Goal: Task Accomplishment & Management: Manage account settings

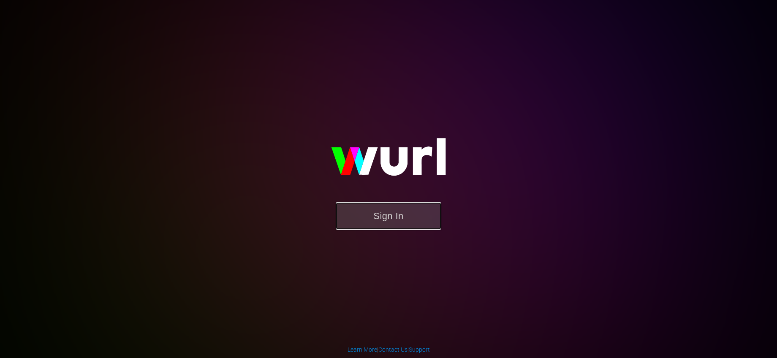
click at [409, 211] on button "Sign In" at bounding box center [389, 215] width 106 height 27
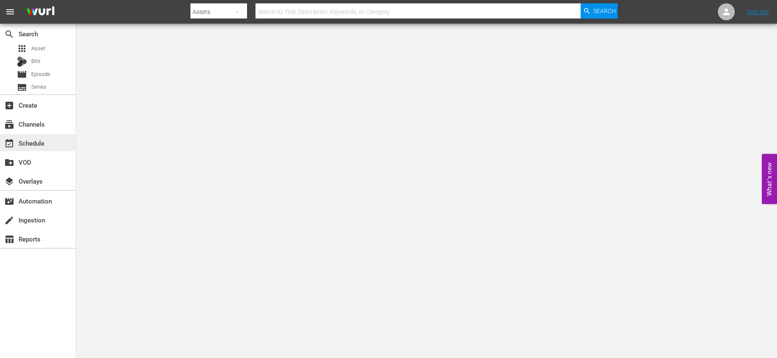
click at [32, 141] on div "event_available Schedule" at bounding box center [23, 142] width 47 height 8
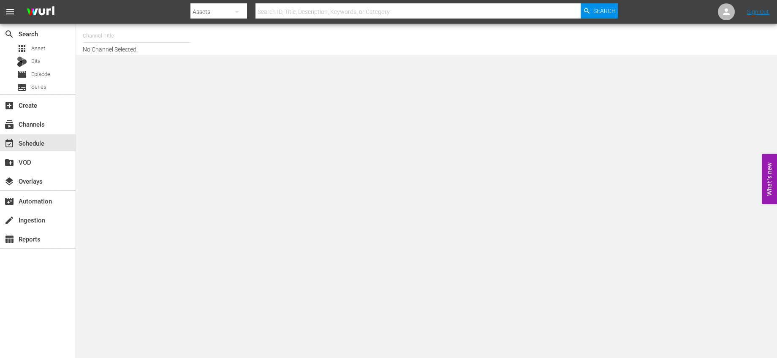
click at [108, 45] on input "text" at bounding box center [137, 36] width 108 height 20
type input "b"
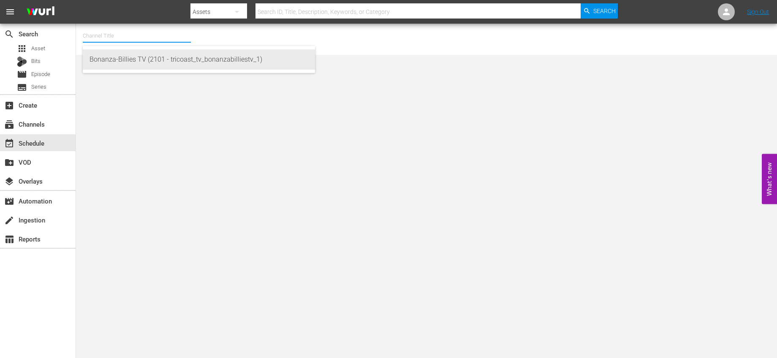
click at [146, 55] on div "Bonanza-Billies TV (2101 - tricoast_tv_bonanzabilliestv_1)" at bounding box center [198, 59] width 219 height 20
type input "Bonanza-Billies TV (2101 - tricoast_tv_bonanzabilliestv_1)"
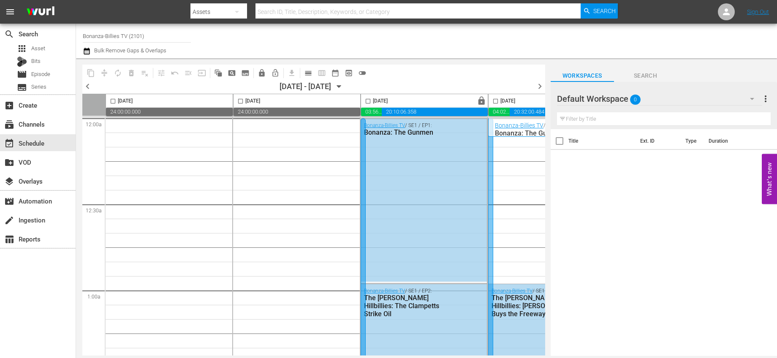
click at [146, 40] on input "Bonanza-Billies TV (2101)" at bounding box center [137, 36] width 108 height 20
drag, startPoint x: 146, startPoint y: 37, endPoint x: 50, endPoint y: 33, distance: 95.5
click at [76, 0] on div "search Search apps Asset Bits movie Episode subtitles Series add_box Create sub…" at bounding box center [426, 0] width 701 height 0
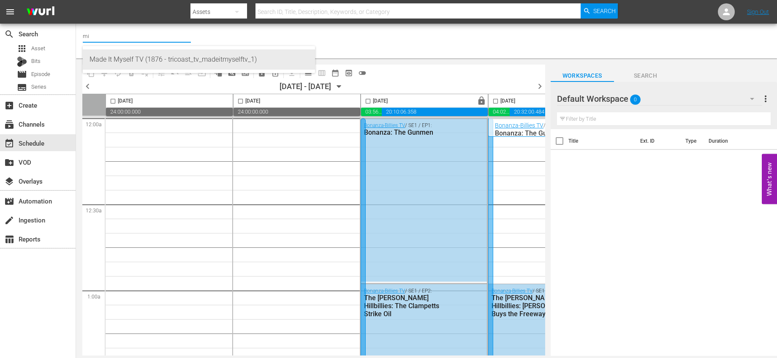
click at [130, 53] on div "Made It Myself TV (1876 - tricoast_tv_madeitmyselftv_1)" at bounding box center [198, 59] width 219 height 20
type input "Made It Myself TV (1876 - tricoast_tv_madeitmyselftv_1)"
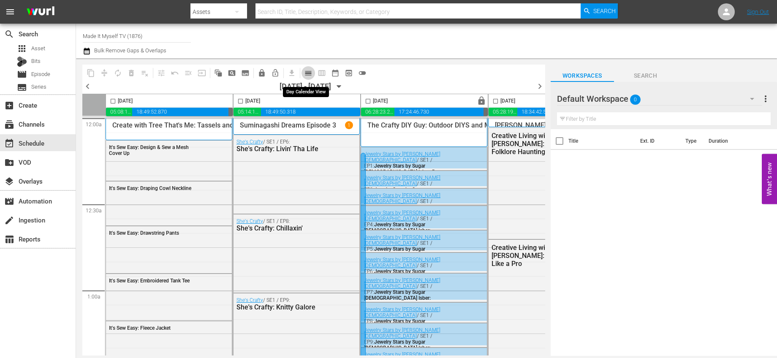
click at [308, 69] on span "calendar_view_day_outlined" at bounding box center [308, 73] width 8 height 8
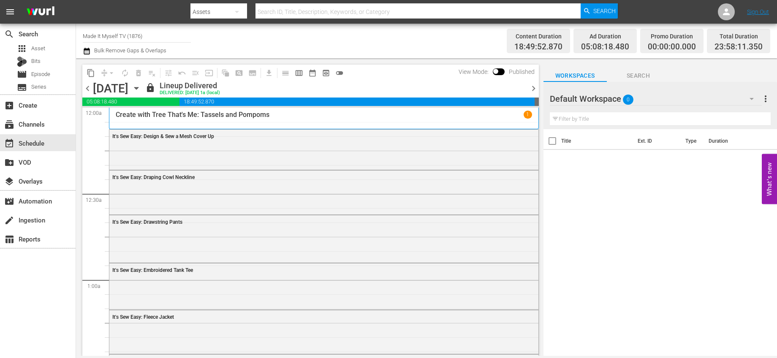
click at [141, 88] on icon "button" at bounding box center [136, 88] width 9 height 9
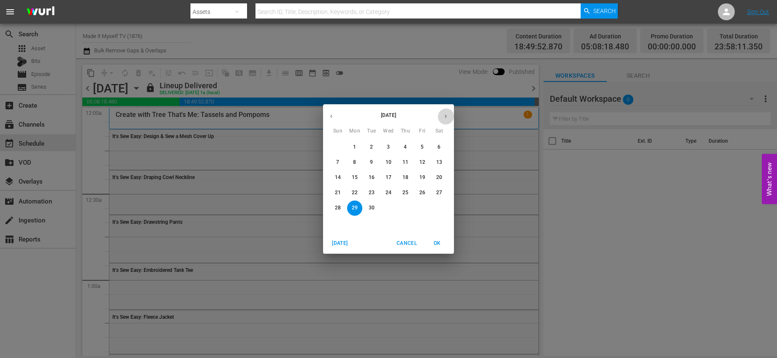
click at [445, 120] on button "button" at bounding box center [445, 116] width 16 height 16
click at [339, 162] on p "5" at bounding box center [337, 162] width 3 height 7
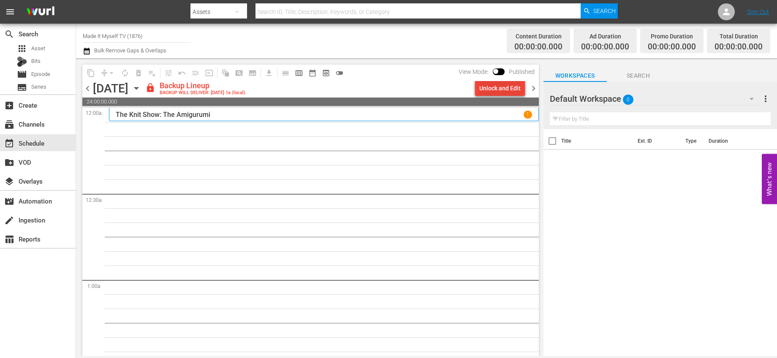
click at [499, 88] on div "Unlock and Edit" at bounding box center [499, 88] width 41 height 15
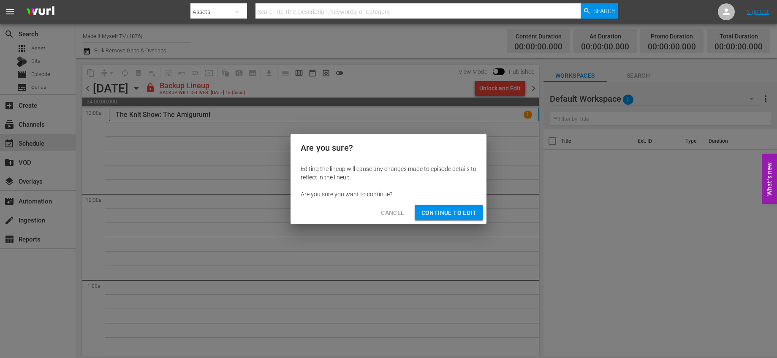
click at [472, 211] on span "Continue to Edit" at bounding box center [448, 213] width 55 height 11
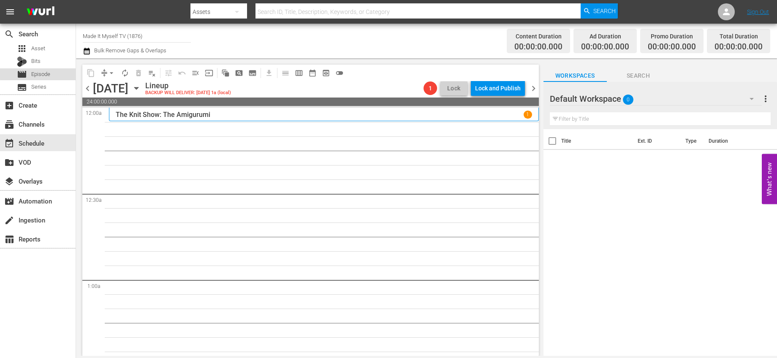
click at [46, 73] on span "Episode" at bounding box center [40, 74] width 19 height 8
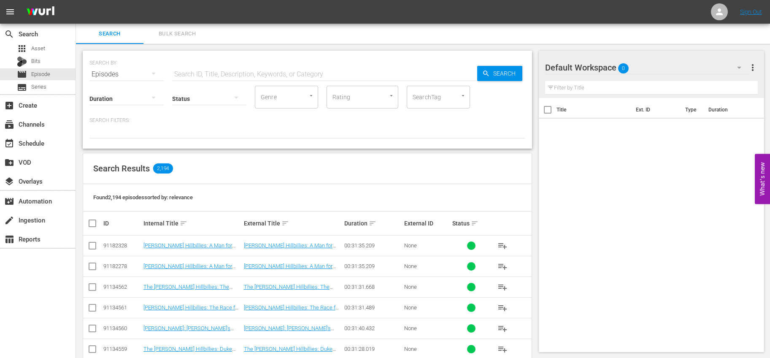
click at [203, 71] on input "text" at bounding box center [324, 74] width 305 height 20
type input "crafty chica"
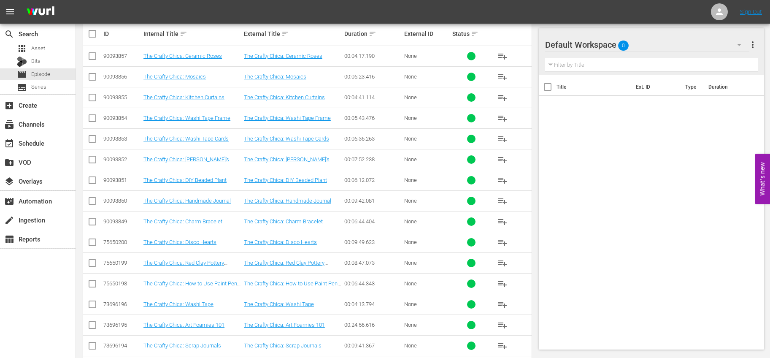
scroll to position [188, 0]
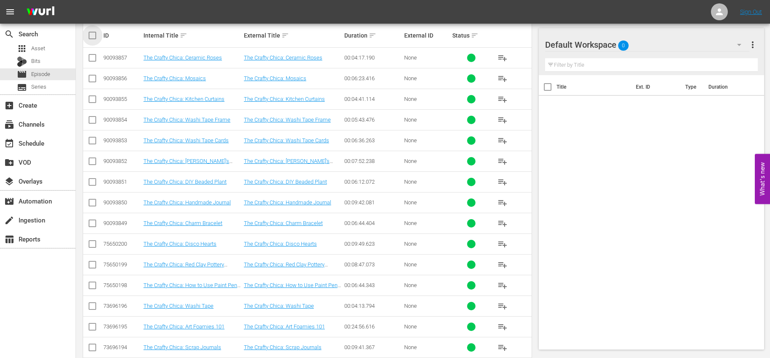
click at [92, 37] on input "checkbox" at bounding box center [95, 35] width 17 height 10
checkbox input "true"
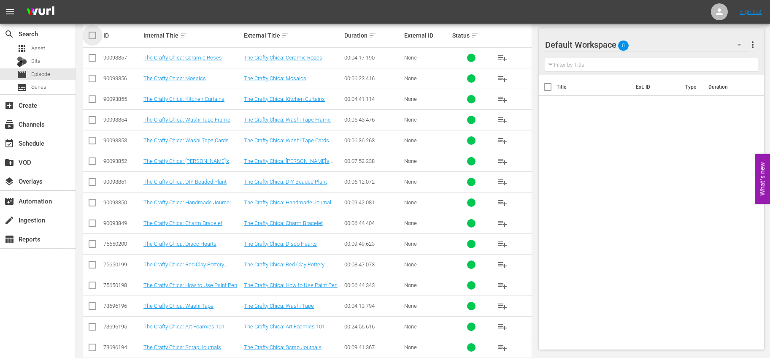
checkbox input "true"
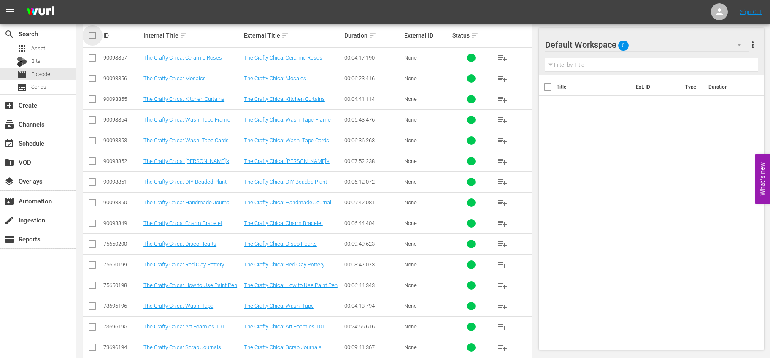
checkbox input "true"
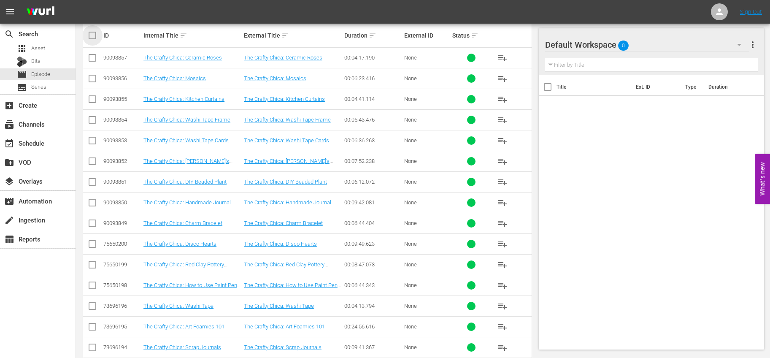
checkbox input "true"
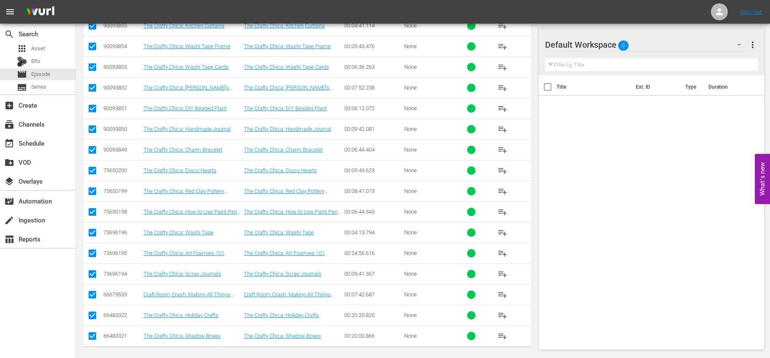
scroll to position [263, 0]
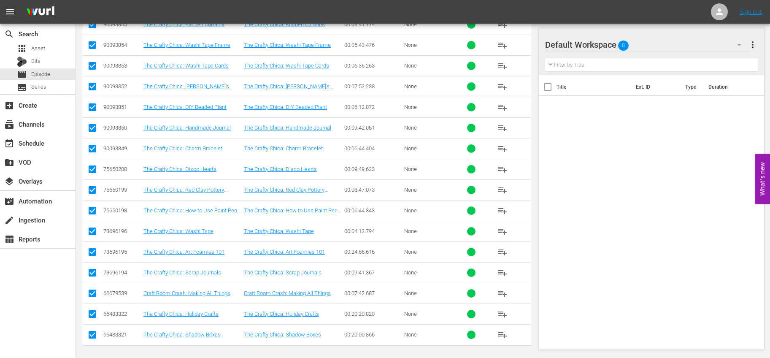
click at [96, 290] on input "checkbox" at bounding box center [92, 295] width 10 height 10
checkbox input "false"
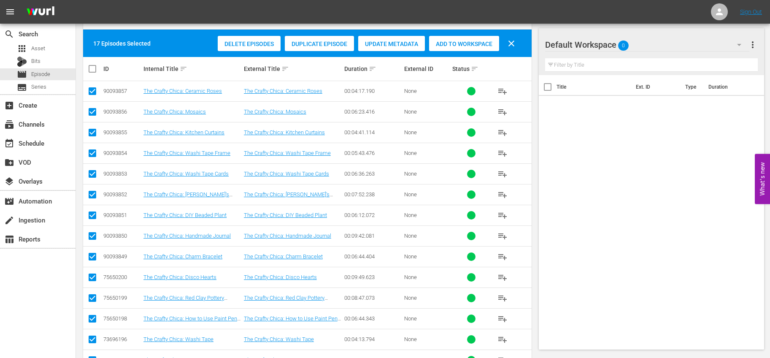
scroll to position [145, 0]
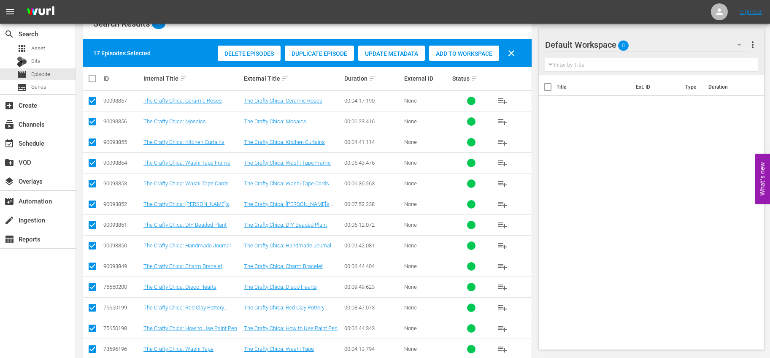
click at [445, 57] on span "Add to Workspace" at bounding box center [464, 53] width 70 height 7
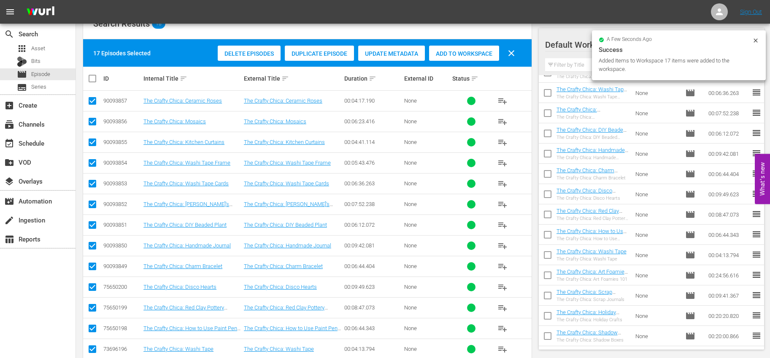
scroll to position [0, 0]
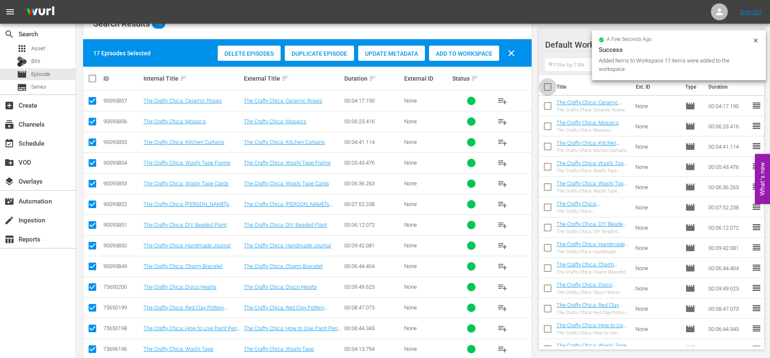
click at [549, 87] on input "checkbox" at bounding box center [548, 89] width 18 height 18
checkbox input "true"
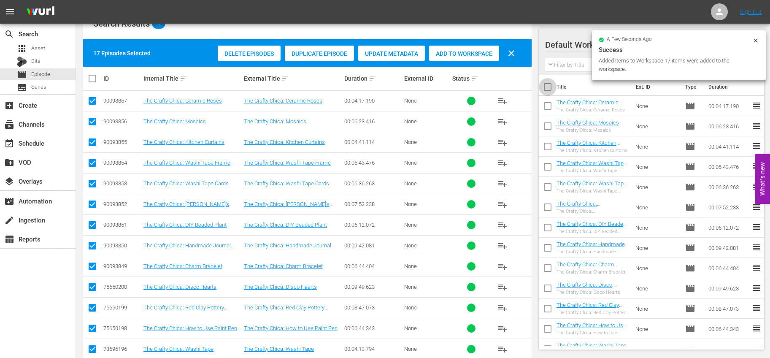
checkbox input "true"
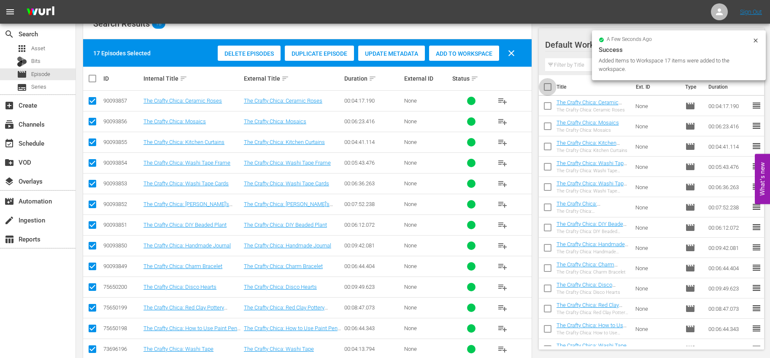
checkbox input "true"
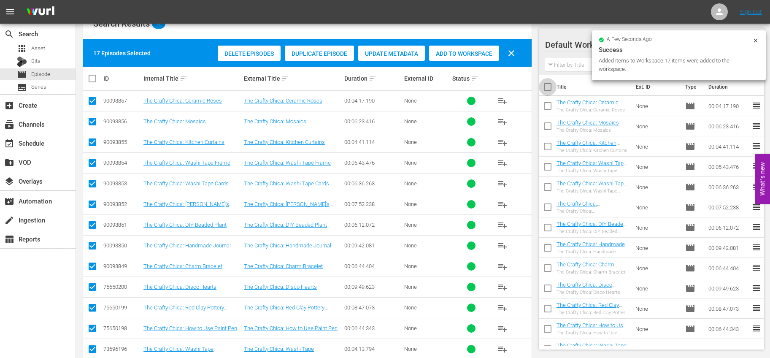
checkbox input "true"
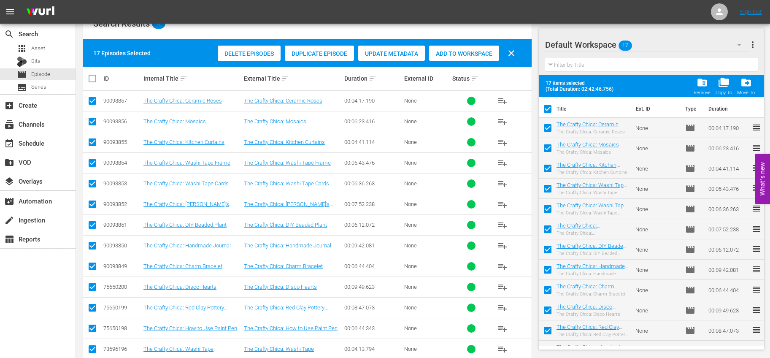
click at [548, 103] on input "checkbox" at bounding box center [548, 111] width 18 height 18
checkbox input "false"
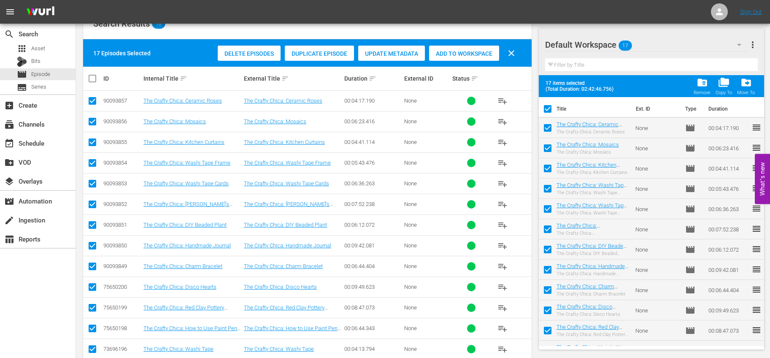
checkbox input "false"
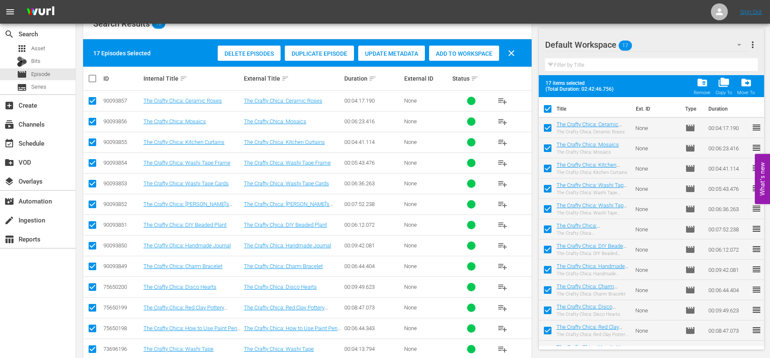
checkbox input "false"
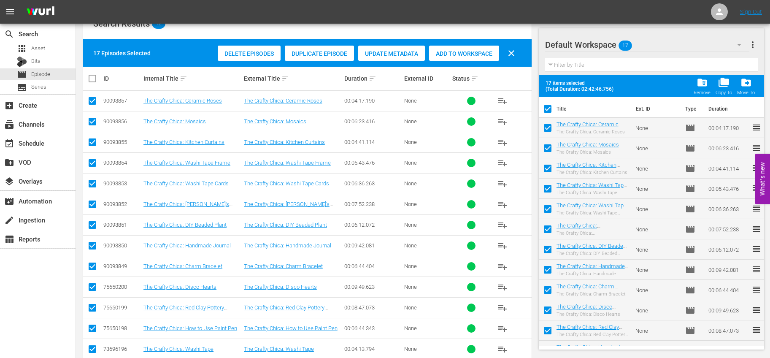
checkbox input "false"
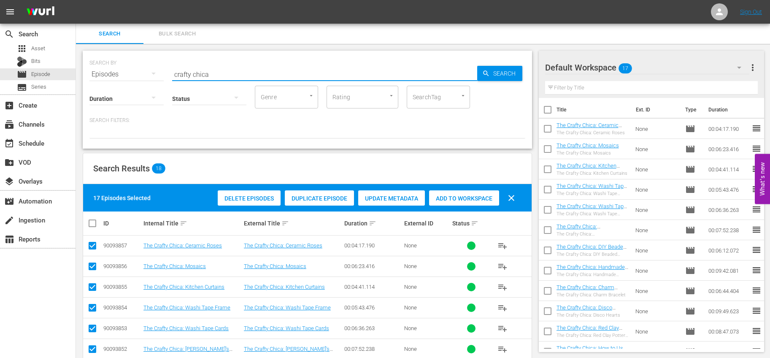
drag, startPoint x: 260, startPoint y: 73, endPoint x: 160, endPoint y: 70, distance: 99.7
click at [160, 70] on div "SEARCH BY Search By Episodes Search ID, Title, Description, Keywords, or Catego…" at bounding box center [307, 69] width 436 height 30
type input "l"
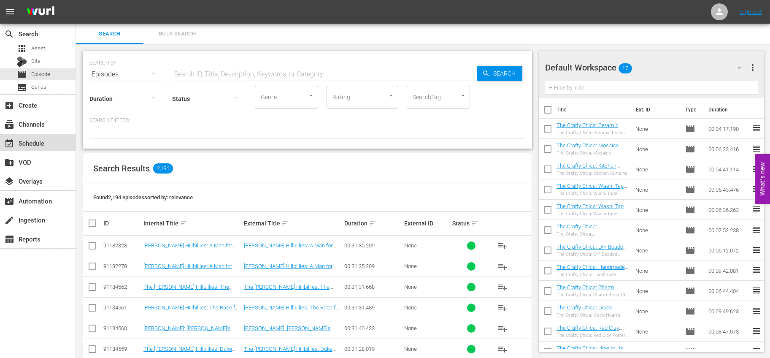
click at [39, 149] on div "event_available Schedule" at bounding box center [38, 142] width 76 height 17
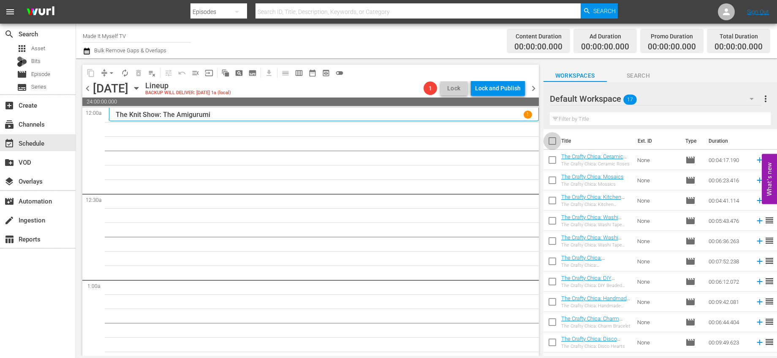
click at [553, 141] on input "checkbox" at bounding box center [552, 143] width 18 height 18
checkbox input "true"
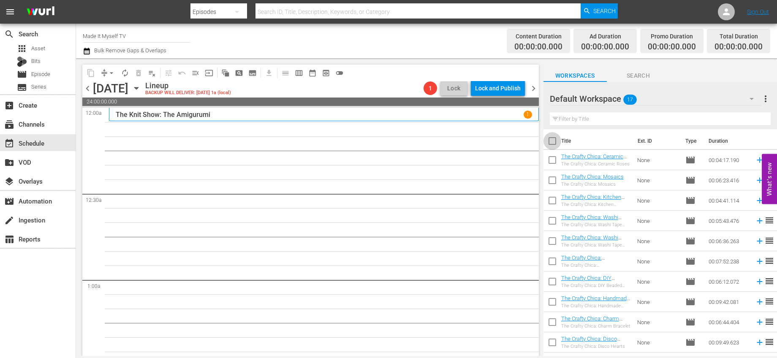
checkbox input "true"
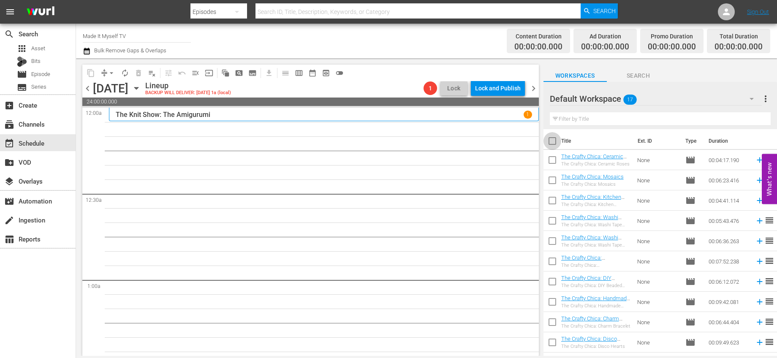
checkbox input "true"
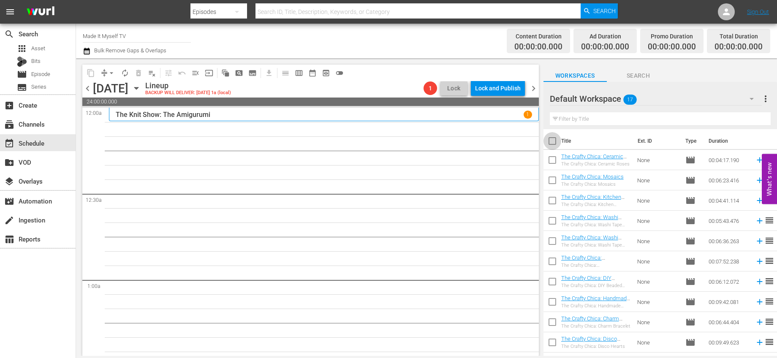
checkbox input "true"
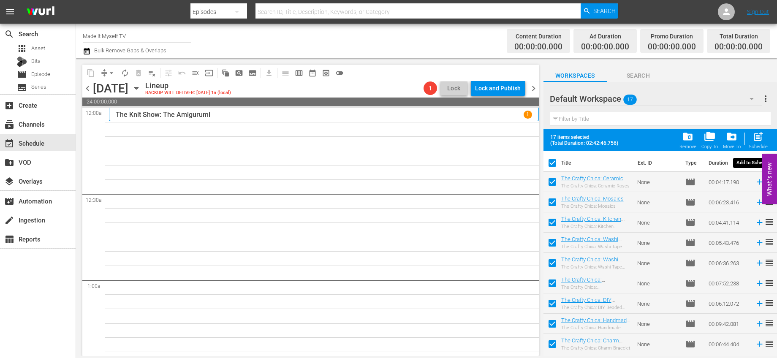
click at [761, 141] on span "post_add" at bounding box center [757, 136] width 11 height 11
checkbox input "false"
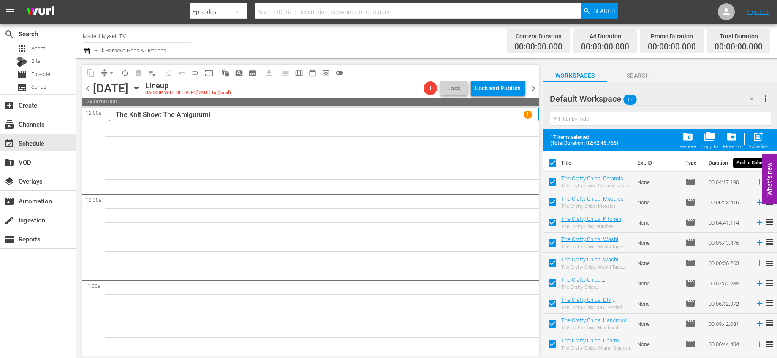
checkbox input "false"
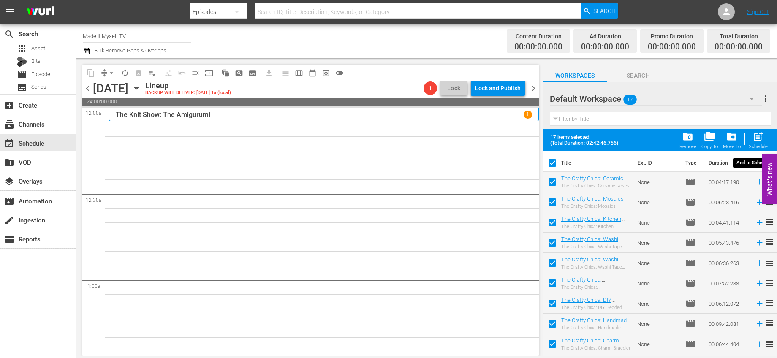
checkbox input "false"
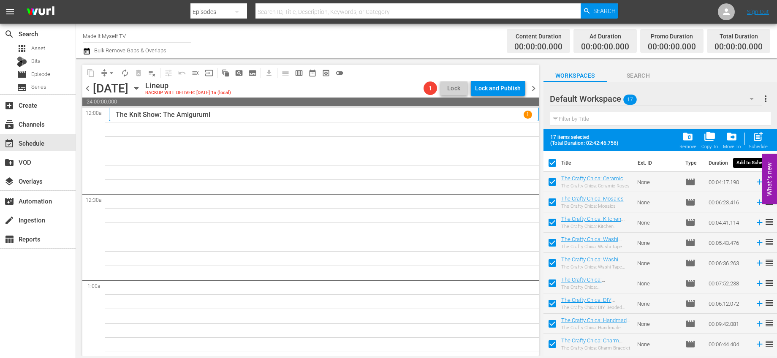
checkbox input "false"
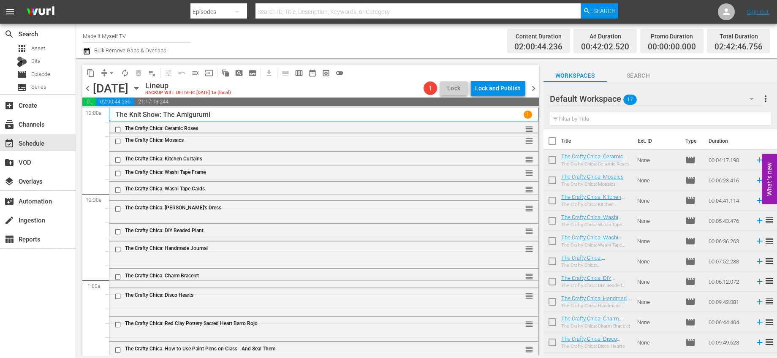
click at [550, 137] on input "checkbox" at bounding box center [552, 143] width 18 height 18
checkbox input "true"
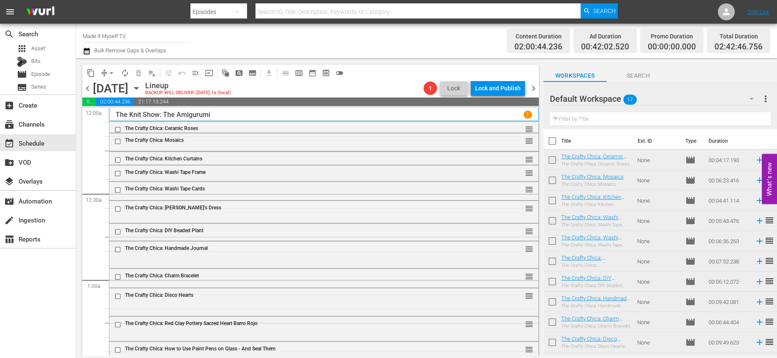
checkbox input "true"
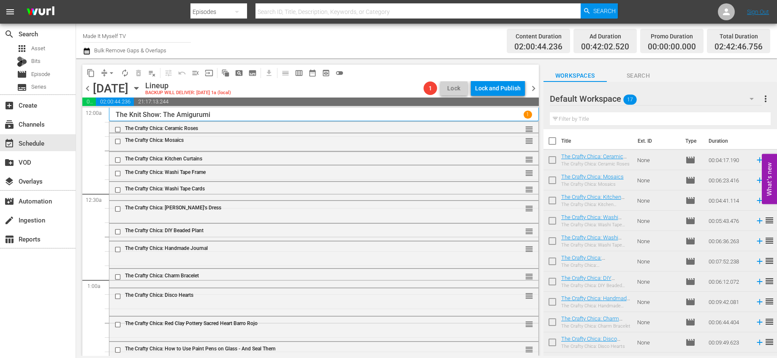
checkbox input "true"
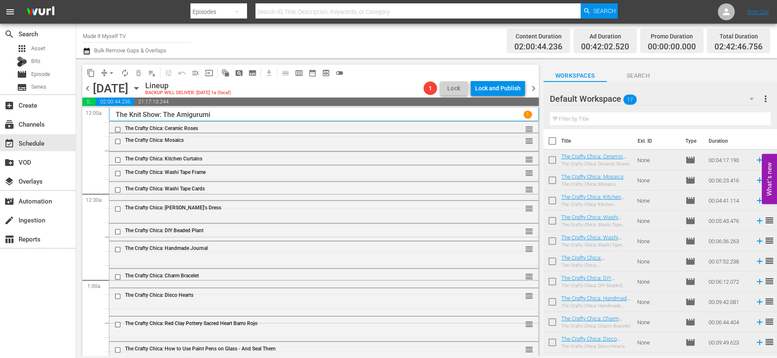
checkbox input "true"
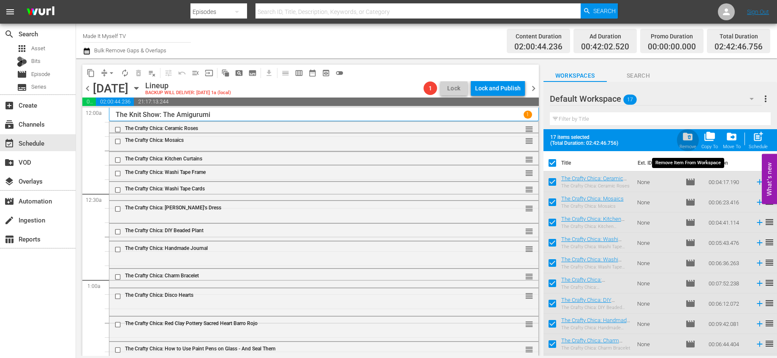
click at [687, 139] on span "folder_delete" at bounding box center [687, 136] width 11 height 11
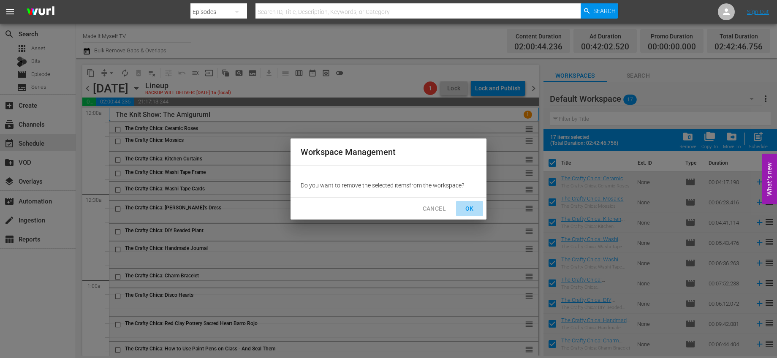
click at [471, 204] on span "OK" at bounding box center [470, 208] width 14 height 11
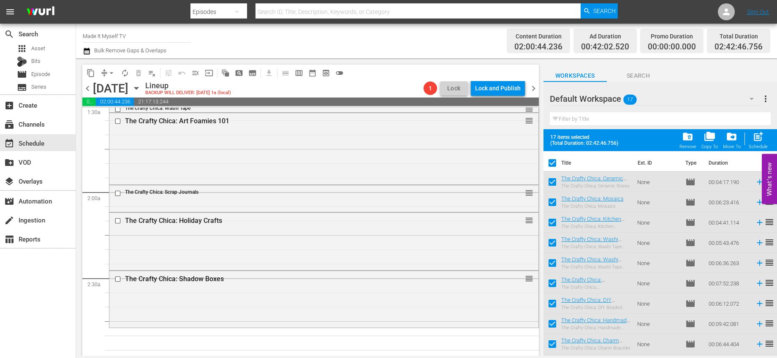
checkbox input "false"
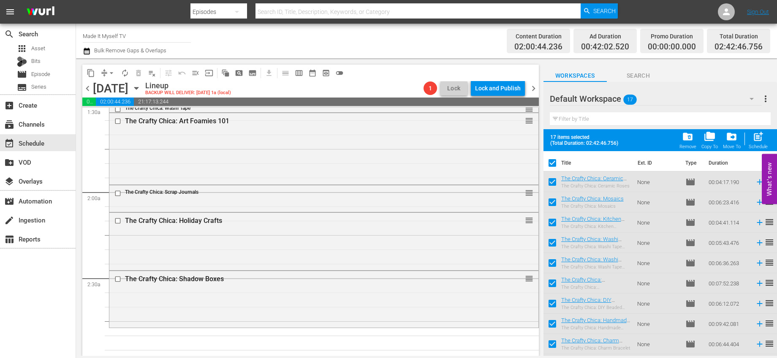
checkbox input "false"
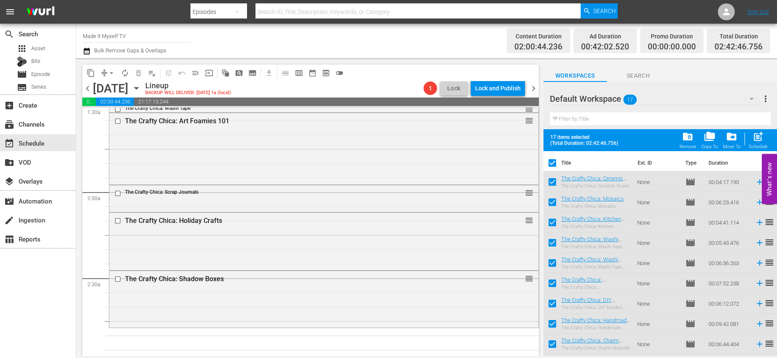
checkbox input "false"
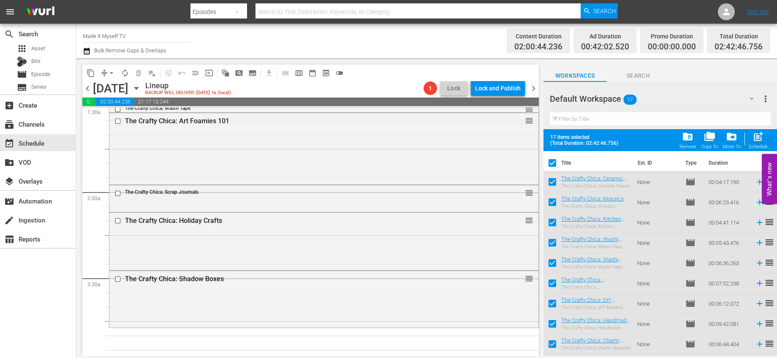
checkbox input "false"
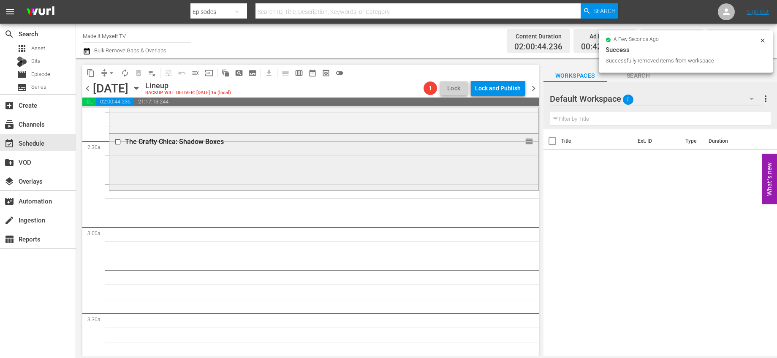
scroll to position [397, 0]
click at [54, 77] on div "movie Episode" at bounding box center [38, 74] width 76 height 12
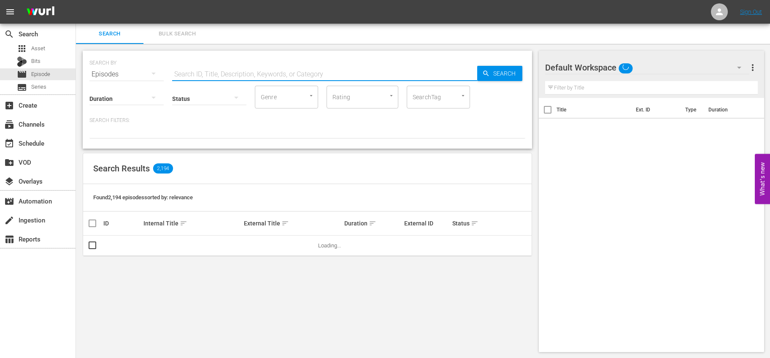
click at [306, 73] on input "text" at bounding box center [324, 74] width 305 height 20
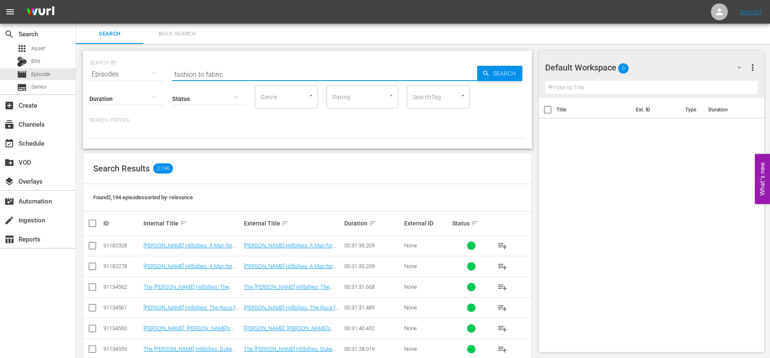
type input "fashion to fabric"
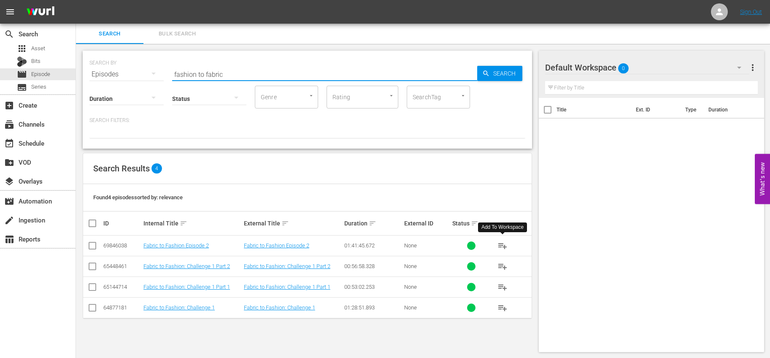
click at [504, 241] on span "playlist_add" at bounding box center [503, 246] width 10 height 10
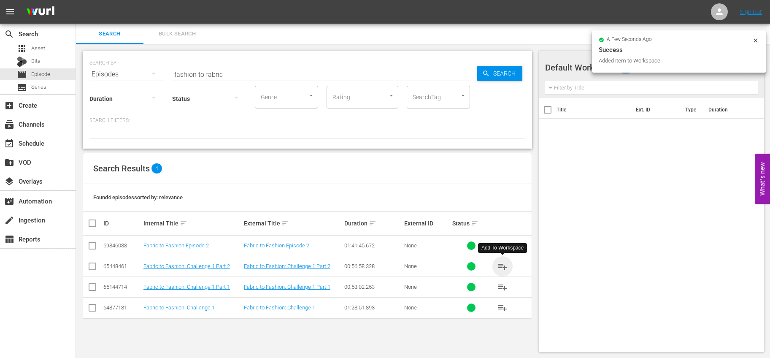
click at [504, 265] on span "playlist_add" at bounding box center [503, 266] width 10 height 10
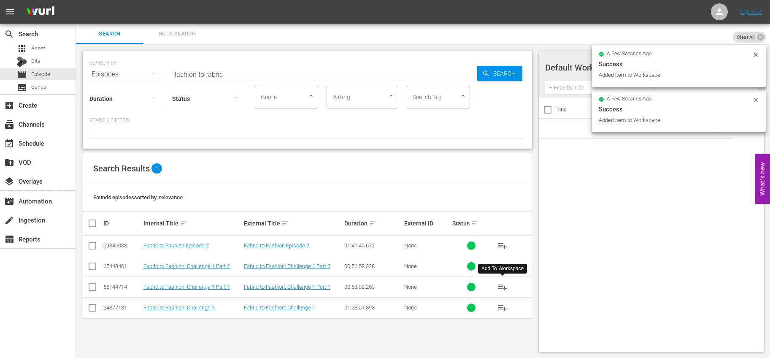
click at [500, 286] on span "playlist_add" at bounding box center [503, 287] width 10 height 10
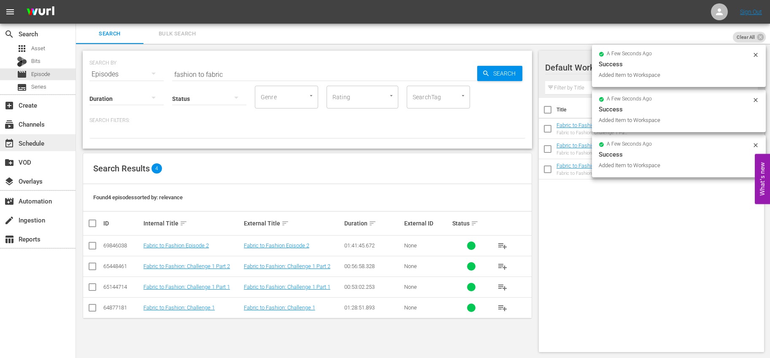
click at [56, 150] on div "event_available Schedule" at bounding box center [38, 142] width 76 height 17
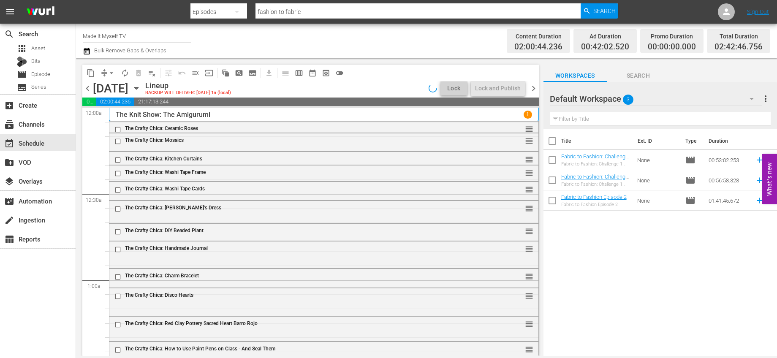
click at [552, 141] on input "checkbox" at bounding box center [552, 143] width 18 height 18
checkbox input "true"
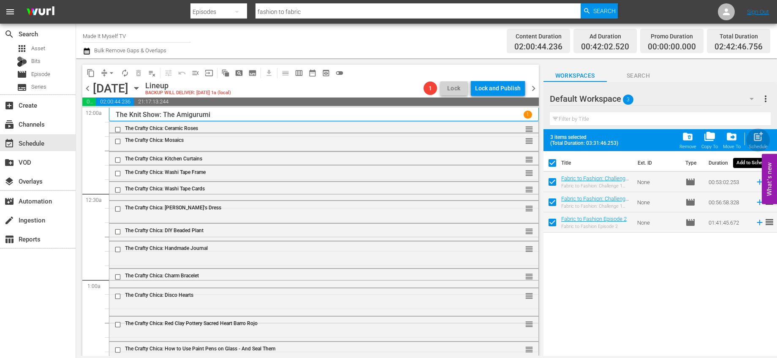
click at [756, 141] on span "post_add" at bounding box center [757, 136] width 11 height 11
checkbox input "false"
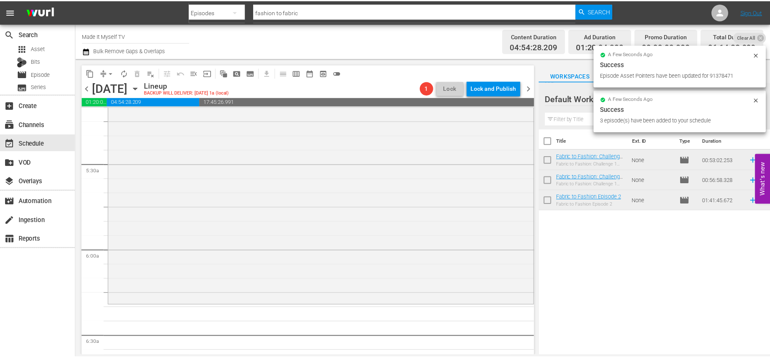
scroll to position [960, 0]
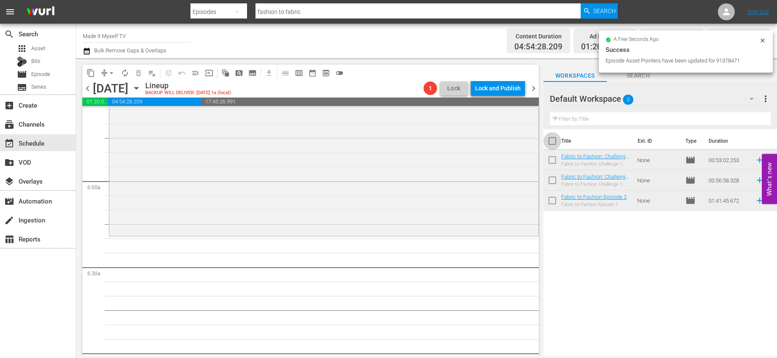
click at [554, 140] on input "checkbox" at bounding box center [552, 143] width 18 height 18
checkbox input "true"
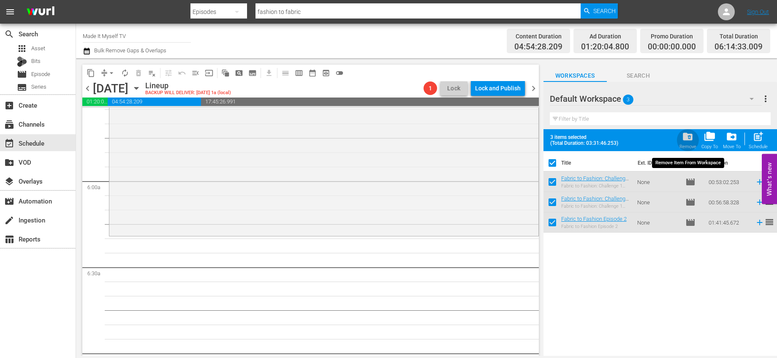
click at [678, 138] on button "folder_delete Remove" at bounding box center [688, 140] width 22 height 24
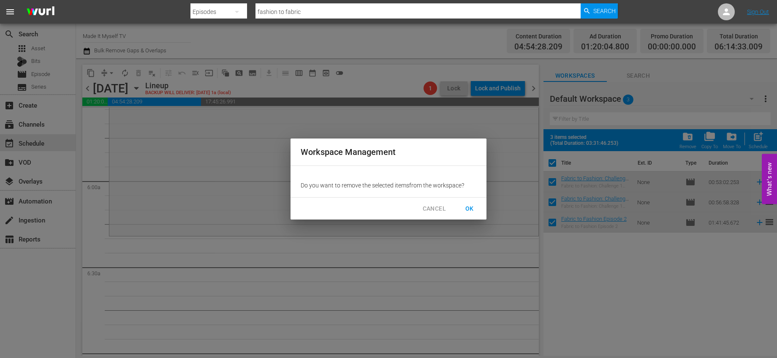
click at [468, 208] on span "OK" at bounding box center [470, 208] width 14 height 11
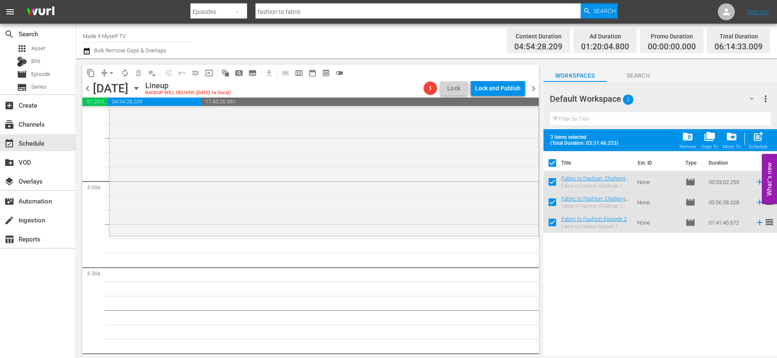
checkbox input "false"
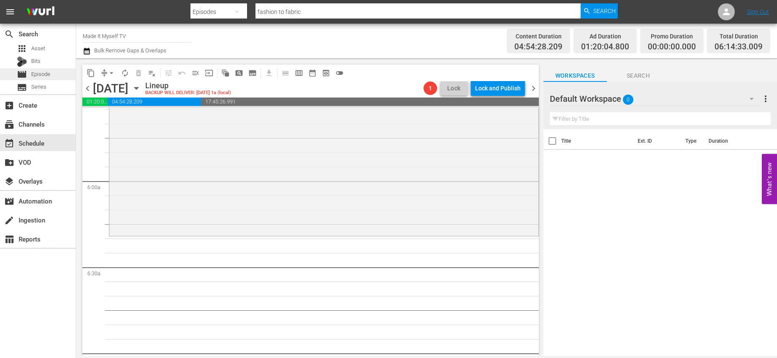
click at [45, 70] on span "Episode" at bounding box center [40, 74] width 19 height 8
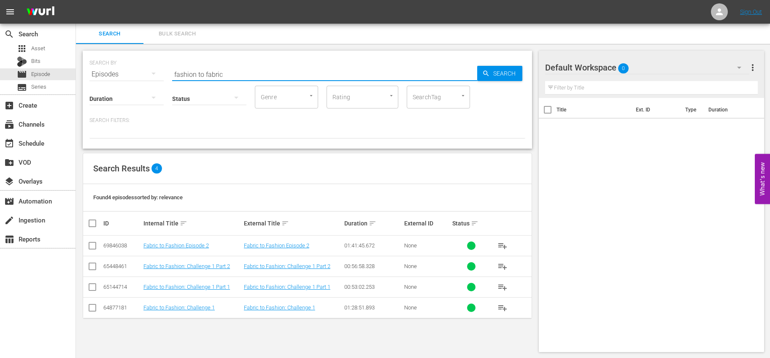
drag, startPoint x: 233, startPoint y: 71, endPoint x: 133, endPoint y: 60, distance: 101.0
click at [133, 60] on div "SEARCH BY Search By Episodes Search ID, Title, Description, Keywords, or Catego…" at bounding box center [307, 69] width 436 height 30
type input "exploring indian crafts"
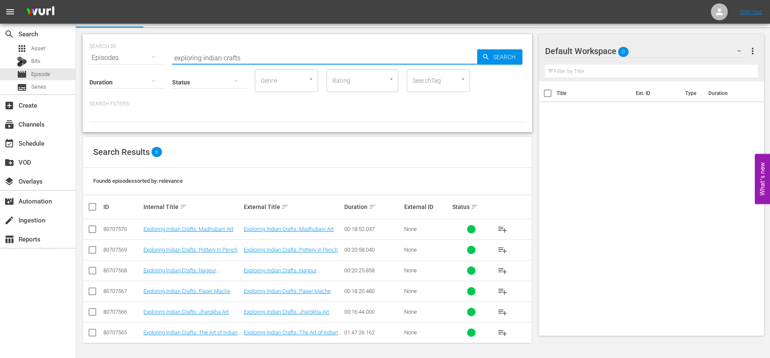
scroll to position [17, 0]
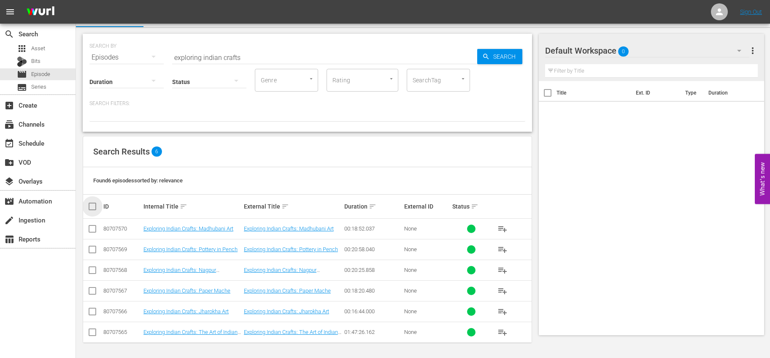
click at [97, 203] on input "checkbox" at bounding box center [95, 206] width 17 height 10
checkbox input "true"
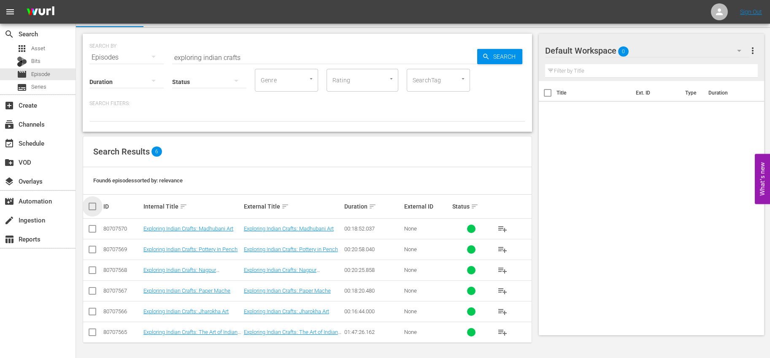
checkbox input "true"
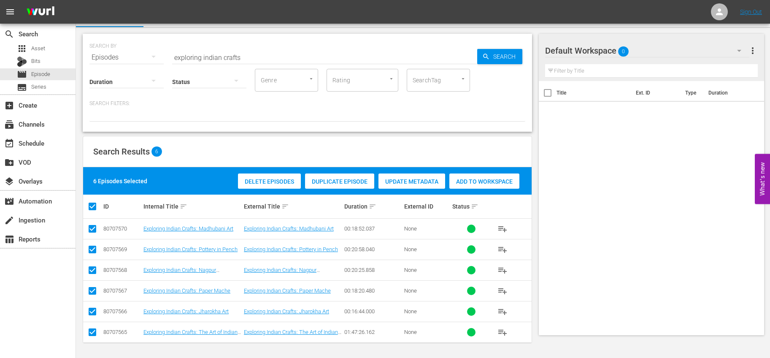
click at [485, 179] on span "Add to Workspace" at bounding box center [485, 181] width 70 height 7
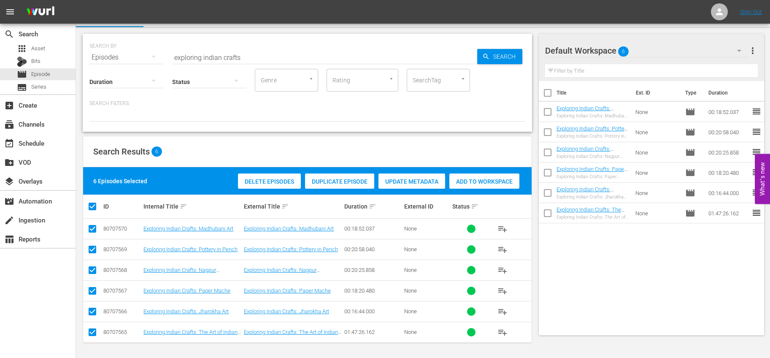
click at [545, 92] on input "checkbox" at bounding box center [548, 95] width 18 height 18
checkbox input "true"
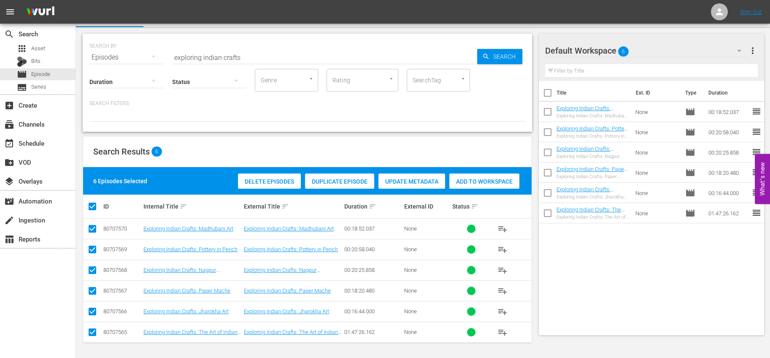
checkbox input "true"
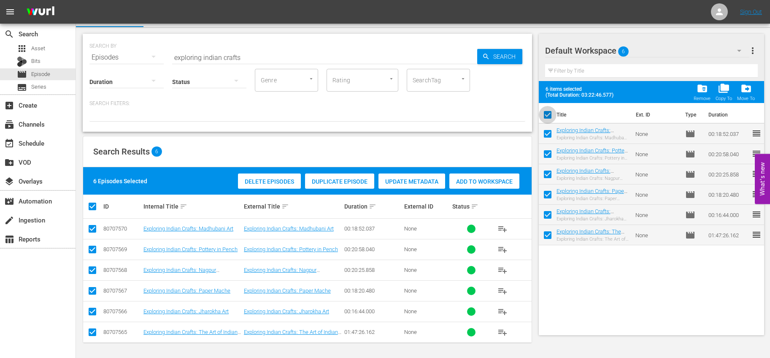
click at [545, 111] on input "checkbox" at bounding box center [548, 117] width 18 height 18
checkbox input "false"
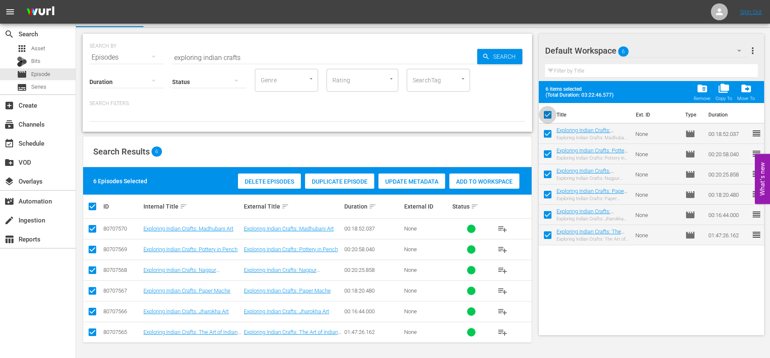
checkbox input "false"
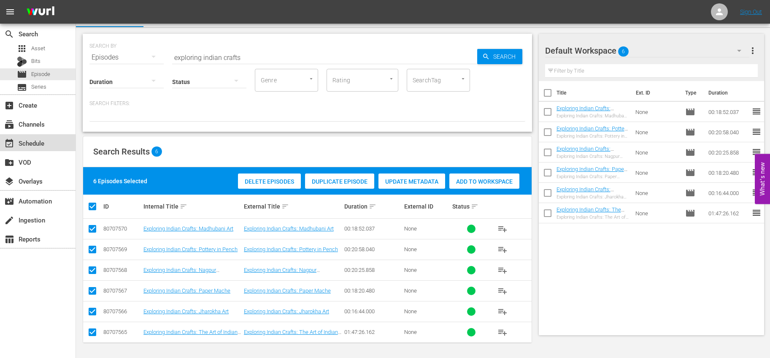
click at [47, 140] on div "event_available Schedule" at bounding box center [23, 142] width 47 height 8
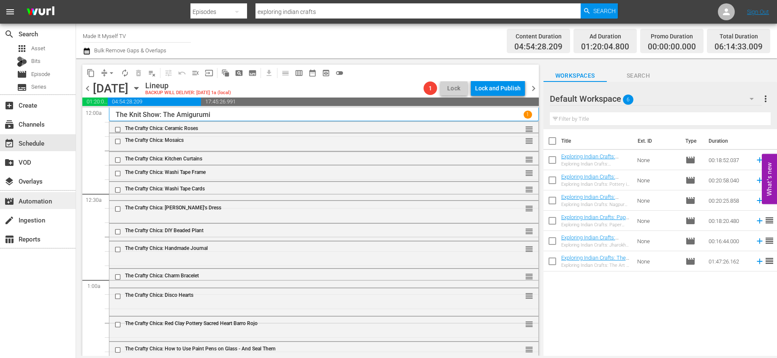
click at [33, 206] on div "movie_filter Automation" at bounding box center [38, 200] width 76 height 17
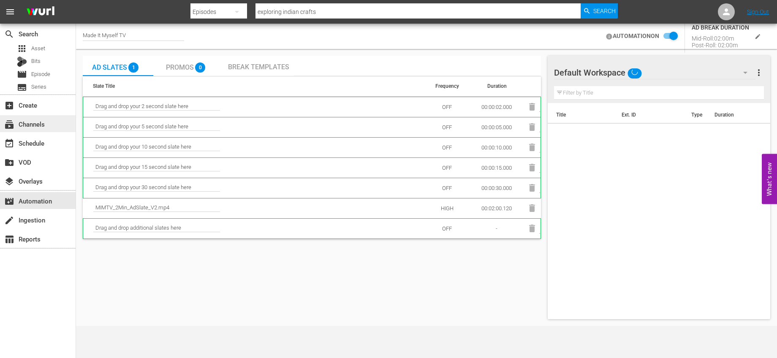
click at [41, 125] on div "subscriptions Channels" at bounding box center [23, 123] width 47 height 8
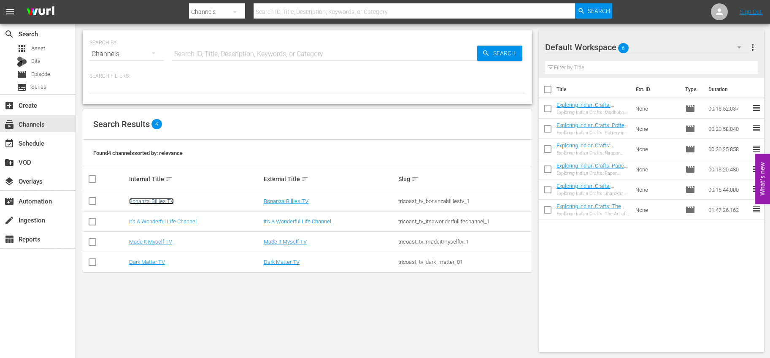
click at [165, 203] on link "Bonanza-Billies TV" at bounding box center [151, 201] width 45 height 6
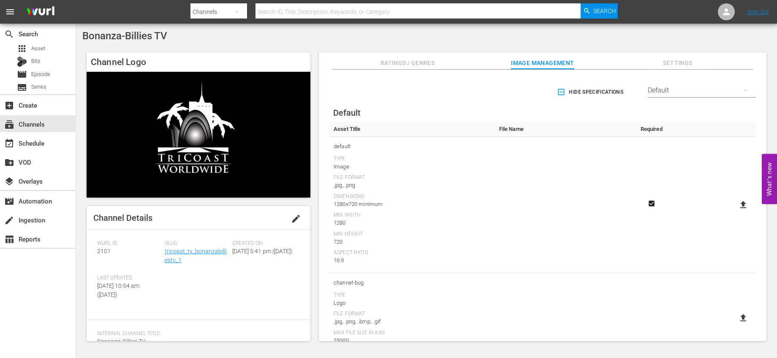
click at [291, 216] on span "edit" at bounding box center [296, 219] width 10 height 10
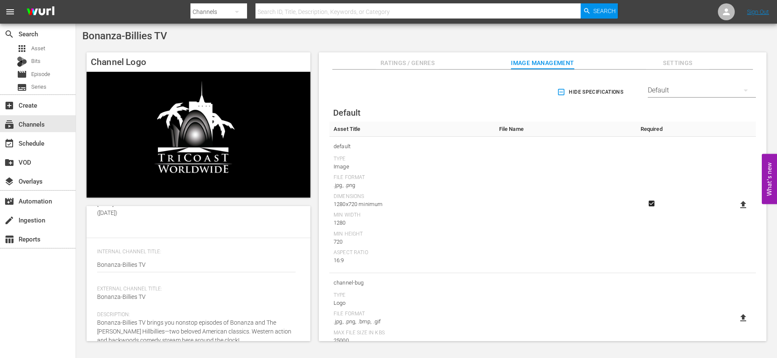
click at [247, 150] on img at bounding box center [199, 135] width 224 height 126
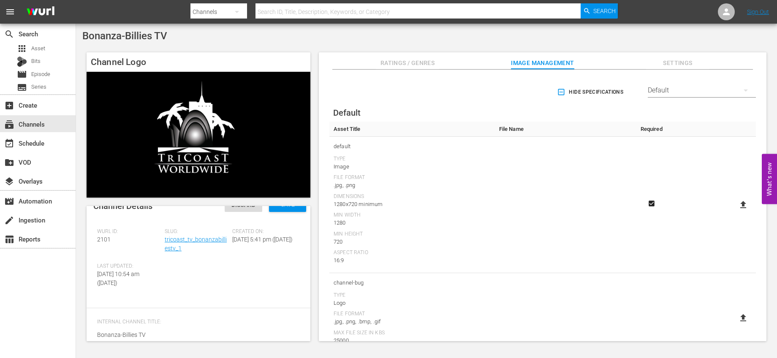
scroll to position [0, 0]
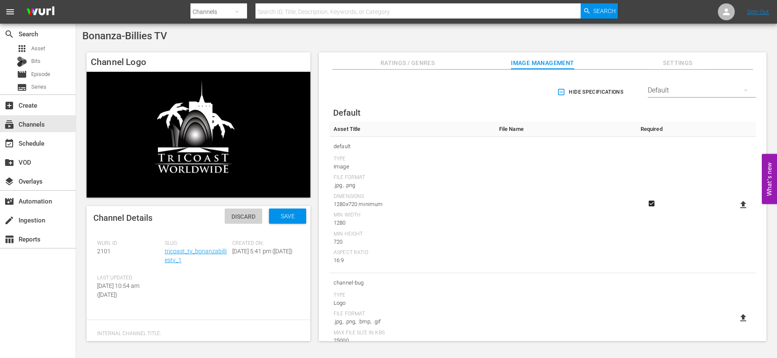
click at [249, 219] on span "Discard" at bounding box center [244, 216] width 38 height 7
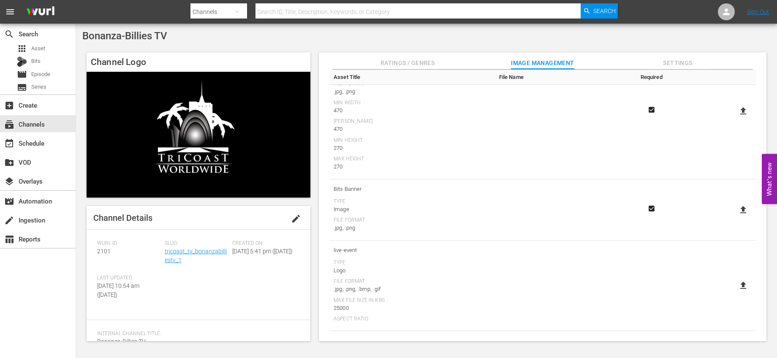
scroll to position [31, 0]
click at [738, 172] on icon at bounding box center [743, 174] width 10 height 10
click at [735, 181] on input "file" at bounding box center [734, 181] width 0 height 0
type input "C:\fakepath\BonanzaBillies_Title.png"
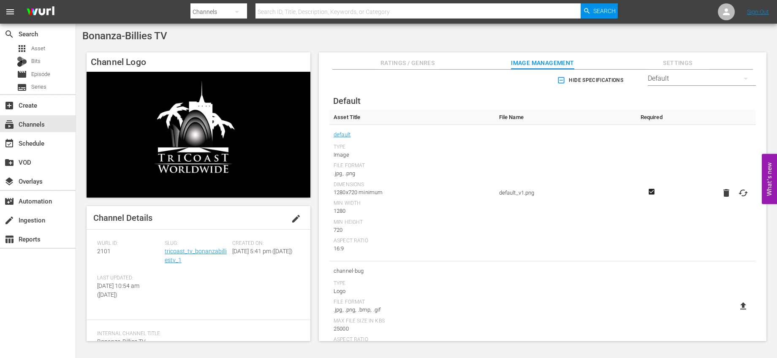
scroll to position [17, 0]
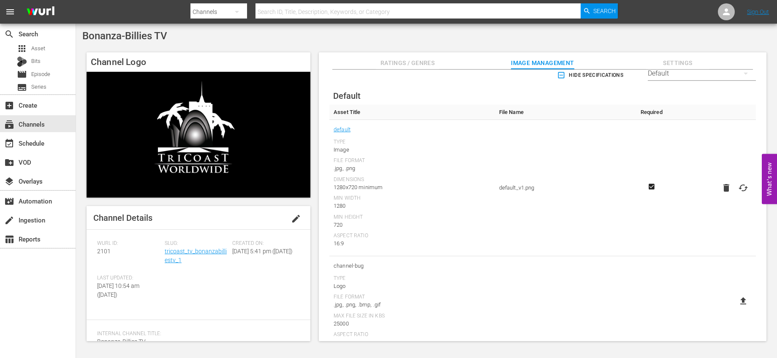
click at [675, 62] on span "Settings" at bounding box center [677, 63] width 63 height 11
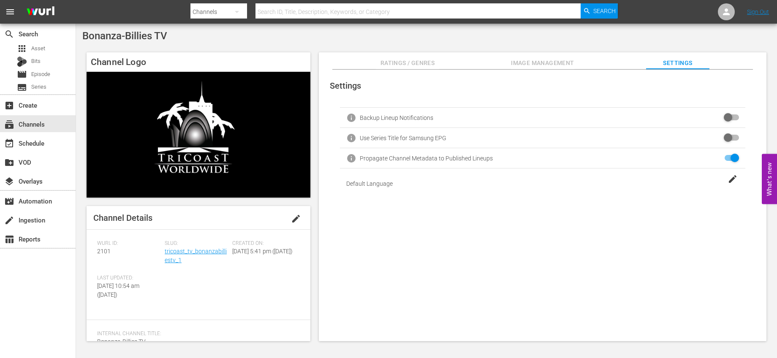
click at [577, 202] on div "Settings info Backup Lineup Notifications info Use Series Title for Samsung EPG…" at bounding box center [542, 206] width 447 height 272
click at [438, 62] on span "Ratings / Genres" at bounding box center [407, 63] width 63 height 11
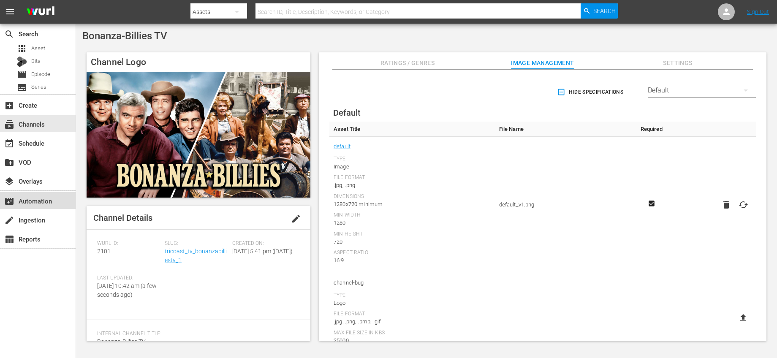
click at [44, 206] on div "movie_filter Automation" at bounding box center [38, 200] width 76 height 17
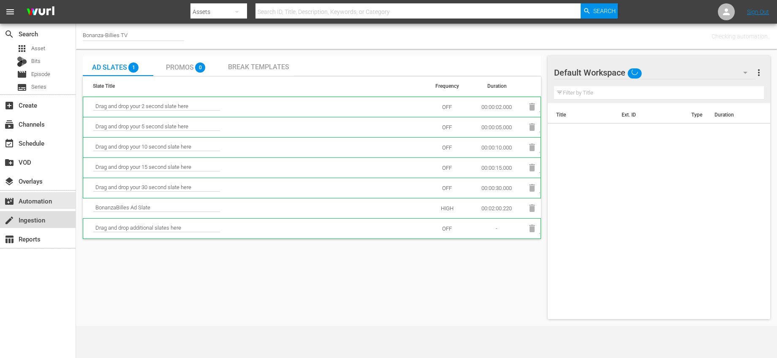
click at [49, 219] on div "create Ingestion" at bounding box center [38, 219] width 76 height 17
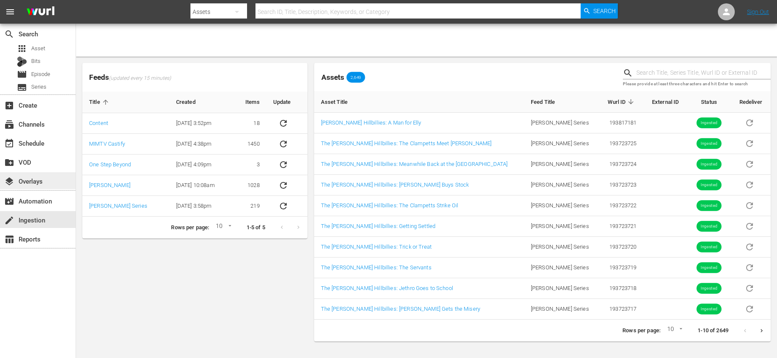
click at [40, 179] on div "layers Overlays" at bounding box center [23, 180] width 47 height 8
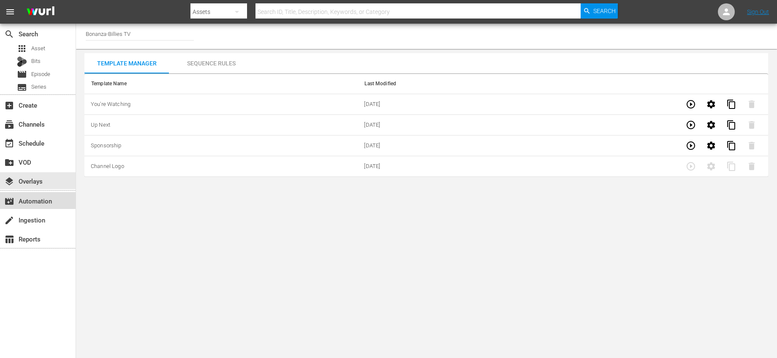
click at [47, 199] on div "movie_filter Automation" at bounding box center [23, 200] width 47 height 8
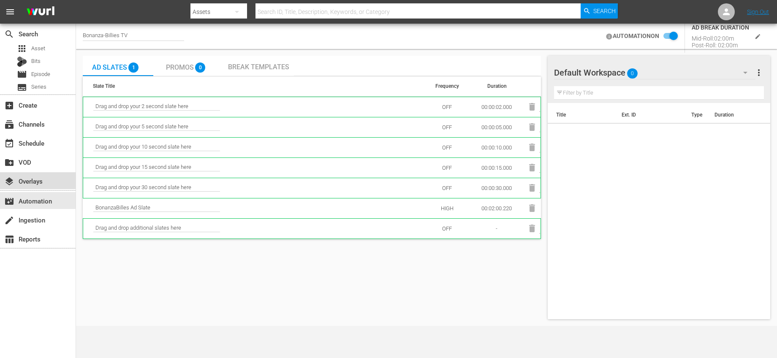
click at [51, 180] on div "layers Overlays" at bounding box center [38, 180] width 76 height 17
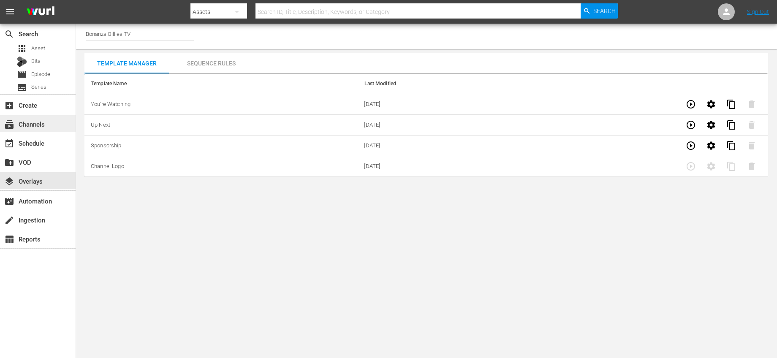
click at [47, 127] on div "subscriptions Channels" at bounding box center [38, 123] width 76 height 17
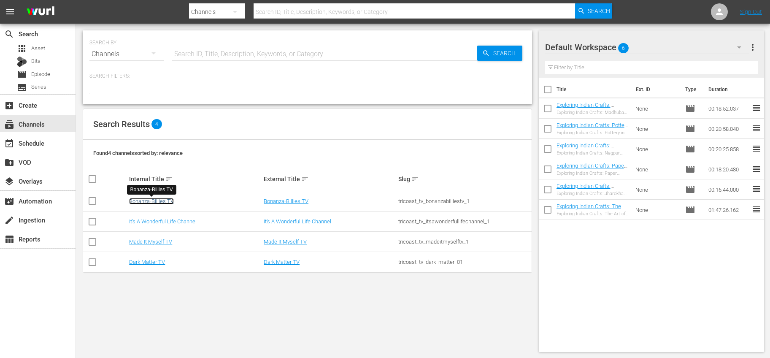
click at [153, 199] on link "Bonanza-Billies TV" at bounding box center [151, 201] width 45 height 6
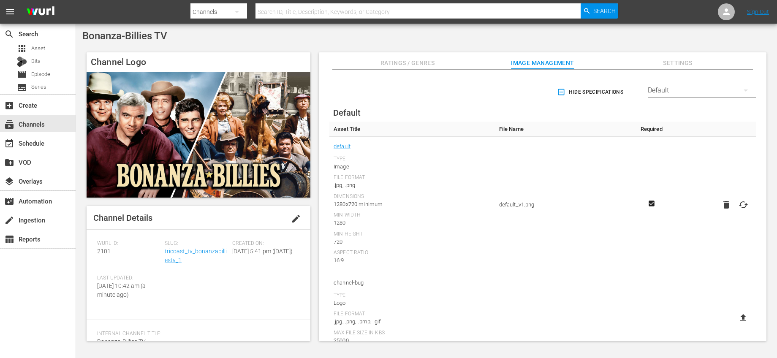
click at [393, 61] on span "Ratings / Genres" at bounding box center [407, 63] width 63 height 11
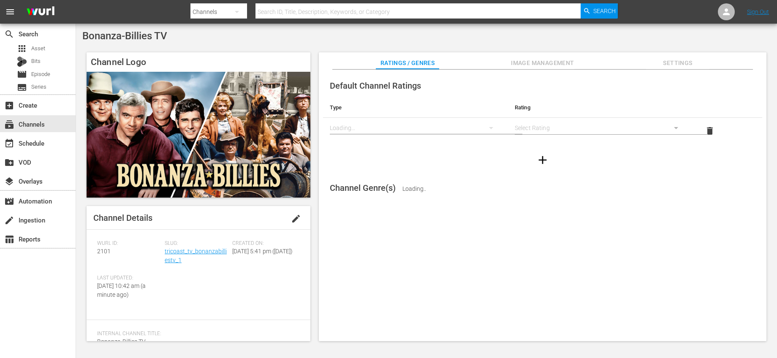
click at [513, 60] on span "Image Management" at bounding box center [542, 63] width 63 height 11
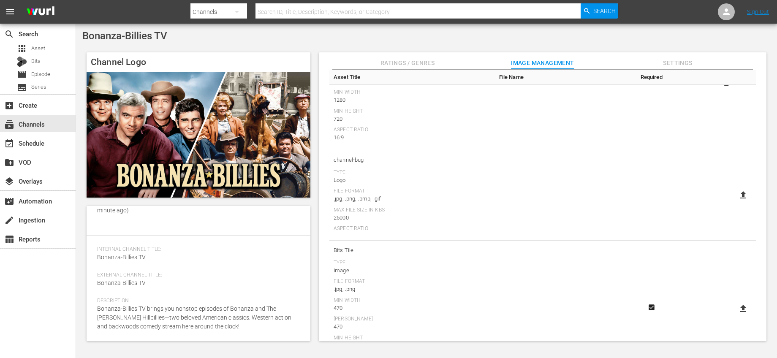
scroll to position [123, 0]
click at [741, 190] on icon at bounding box center [743, 195] width 10 height 10
click at [735, 202] on input "file" at bounding box center [734, 202] width 0 height 0
type input "C:\fakepath\BonanzaBillies_Title.png"
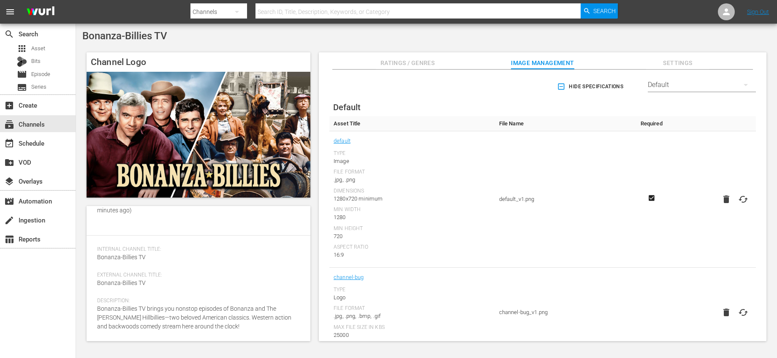
scroll to position [0, 0]
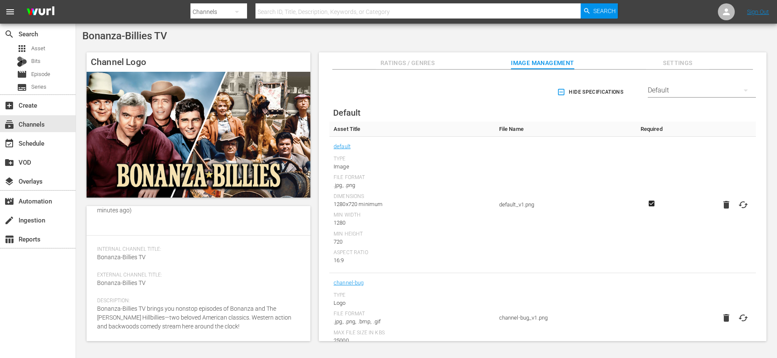
click at [706, 85] on div "Default" at bounding box center [701, 91] width 108 height 24
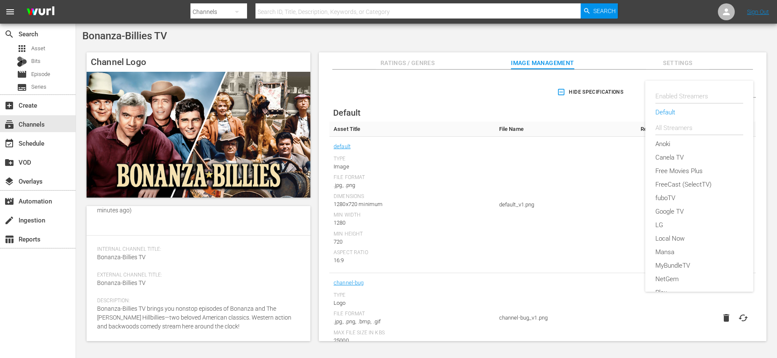
click at [585, 87] on div "Enabled Streamers Default All Streamers Anoki Canela TV Free Movies Plus FreeCa…" at bounding box center [388, 179] width 777 height 358
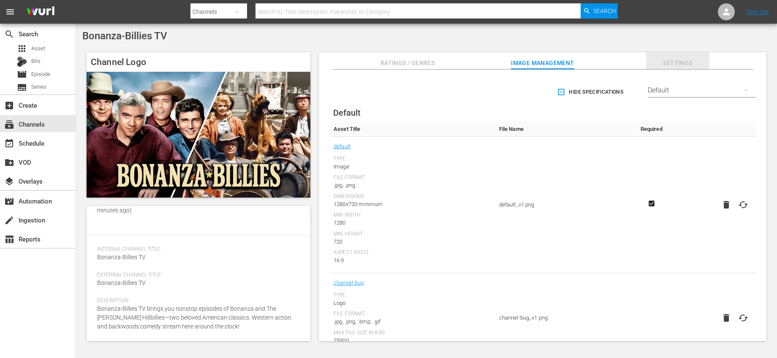
click at [666, 61] on span "Settings" at bounding box center [677, 63] width 63 height 11
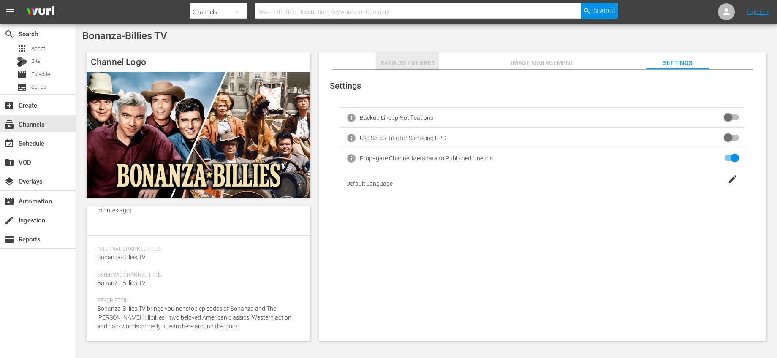
click at [424, 66] on span "Ratings / Genres" at bounding box center [407, 63] width 63 height 11
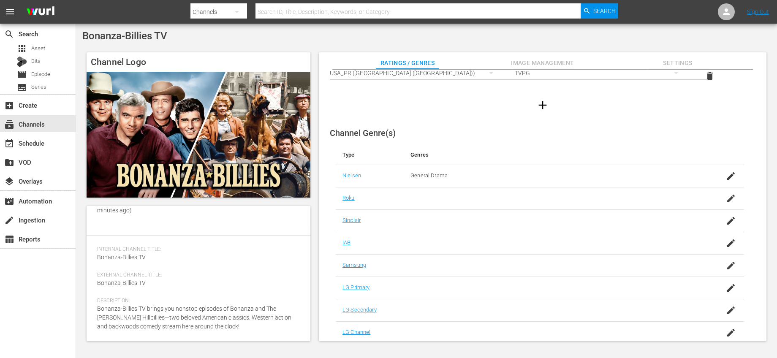
scroll to position [84, 0]
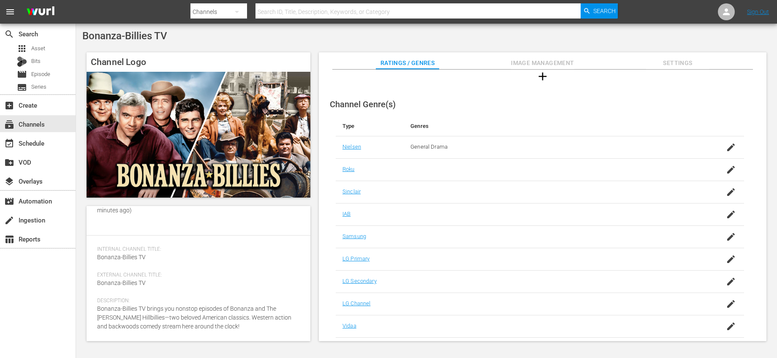
click at [538, 61] on span "Image Management" at bounding box center [542, 63] width 63 height 11
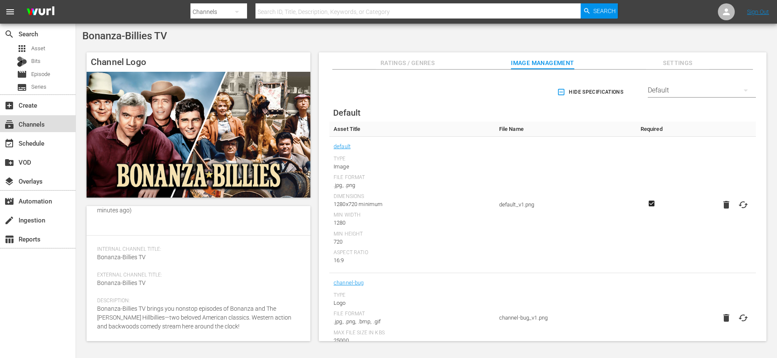
click at [42, 122] on div "subscriptions Channels" at bounding box center [23, 123] width 47 height 8
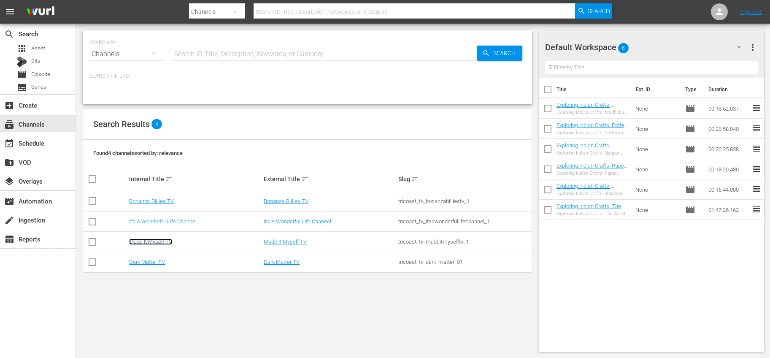
click at [160, 240] on link "Made It Myself TV" at bounding box center [150, 241] width 43 height 6
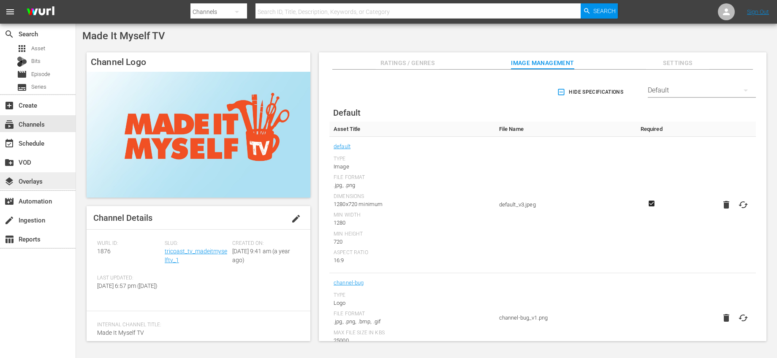
click at [56, 184] on div "layers Overlays" at bounding box center [38, 180] width 76 height 17
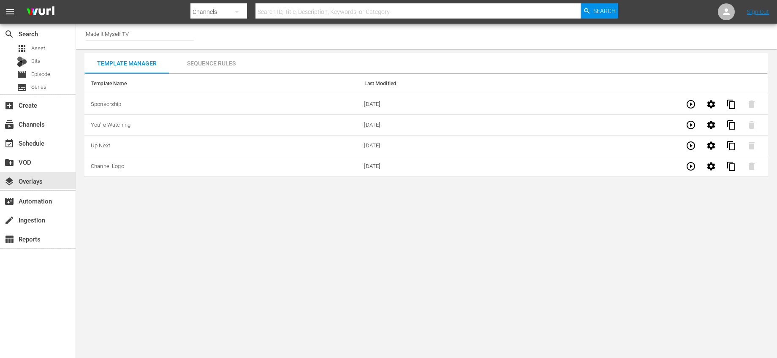
click at [158, 38] on input "Made It Myself TV" at bounding box center [140, 34] width 108 height 20
drag, startPoint x: 149, startPoint y: 33, endPoint x: 60, endPoint y: 23, distance: 89.6
click at [60, 23] on div "menu Search By Channels Search ID, Title, Description, Keywords, or Category Se…" at bounding box center [388, 90] width 777 height 181
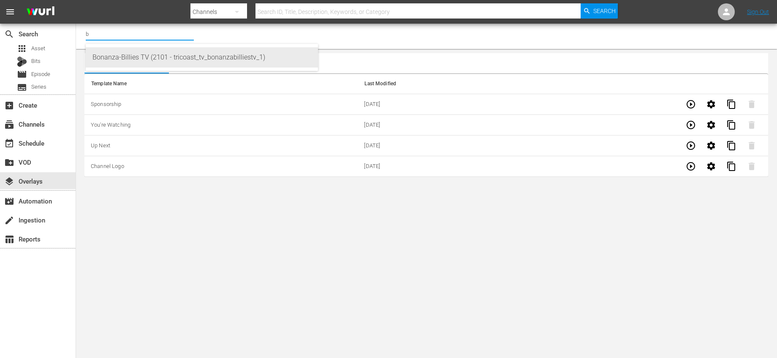
click at [120, 61] on div "Bonanza-Billies TV (2101 - tricoast_tv_bonanzabilliestv_1)" at bounding box center [201, 57] width 219 height 20
type input "Bonanza-Billies TV (2101 - tricoast_tv_bonanzabilliestv_1)"
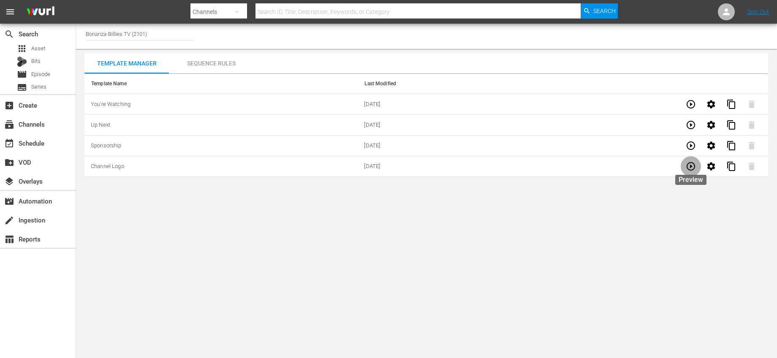
click at [693, 164] on icon "button" at bounding box center [690, 166] width 10 height 10
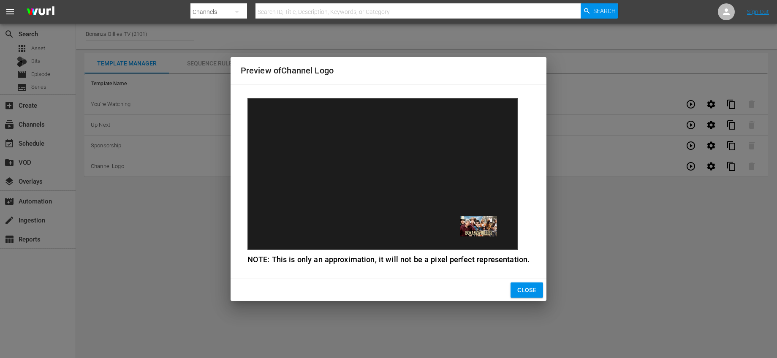
click at [539, 286] on button "Close" at bounding box center [526, 290] width 33 height 16
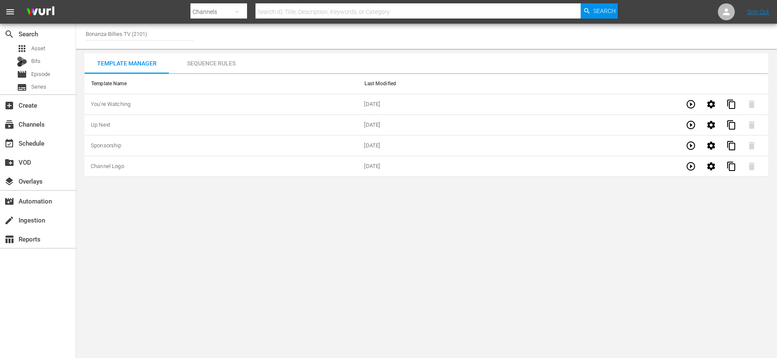
click at [198, 62] on div "Sequence Rules" at bounding box center [211, 63] width 84 height 20
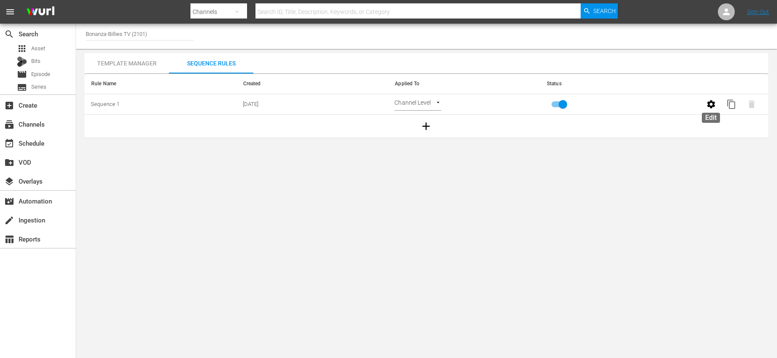
click at [706, 105] on icon "button" at bounding box center [711, 104] width 10 height 10
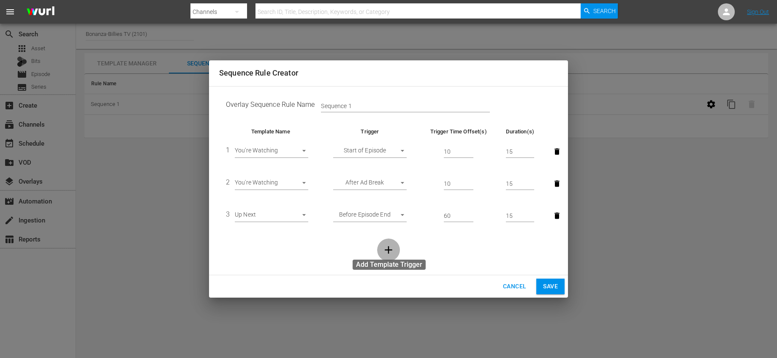
click at [387, 247] on icon "button" at bounding box center [388, 250] width 13 height 13
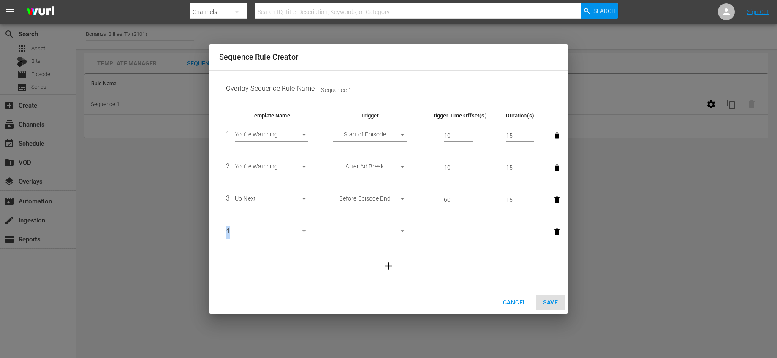
drag, startPoint x: 230, startPoint y: 229, endPoint x: 232, endPoint y: 220, distance: 9.0
click at [232, 220] on td "4 ​" at bounding box center [270, 232] width 103 height 32
click at [343, 259] on td at bounding box center [388, 266] width 339 height 36
click at [297, 167] on body "menu Search By Channels Search ID, Title, Description, Keywords, or Category Se…" at bounding box center [388, 179] width 777 height 358
click at [279, 191] on li "Channel Logo" at bounding box center [271, 196] width 73 height 14
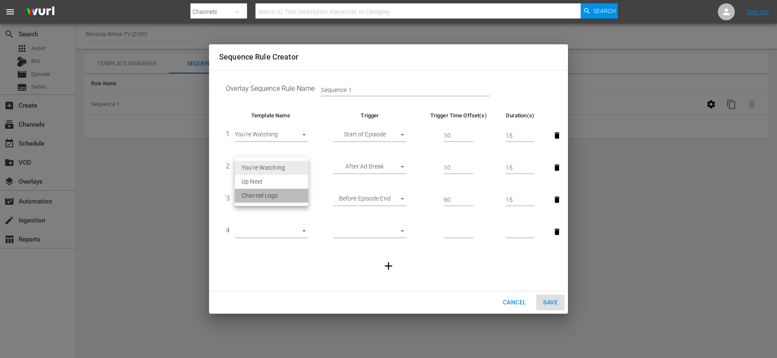
type input "30347"
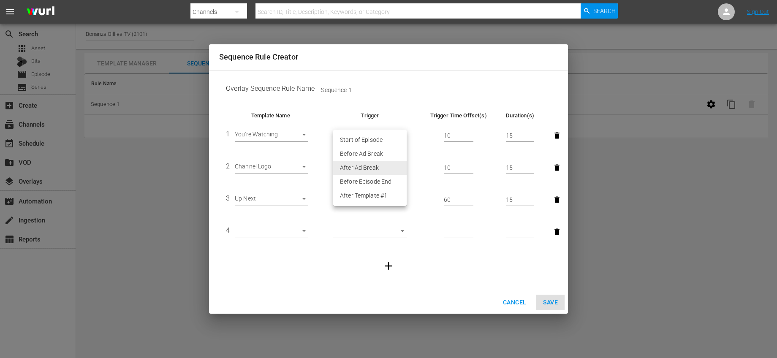
click at [392, 165] on body "menu Search By Channels Search ID, Title, Description, Keywords, or Category Se…" at bounding box center [388, 179] width 777 height 358
click at [390, 154] on li "Before Ad Break" at bounding box center [369, 154] width 73 height 14
type input "BEFORE_AD_BREAK"
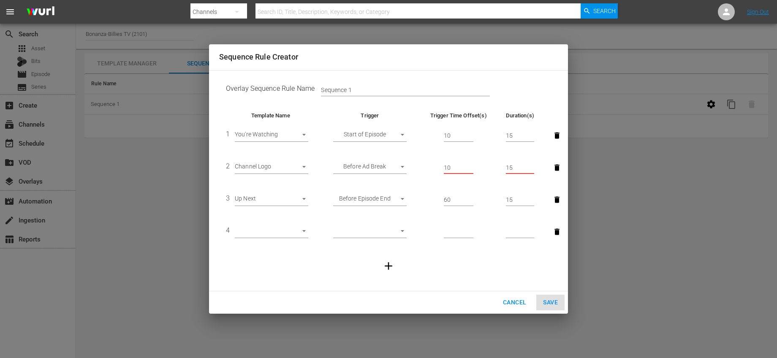
drag, startPoint x: 463, startPoint y: 168, endPoint x: 414, endPoint y: 161, distance: 49.5
click at [414, 161] on tr "2 Channel Logo 30347 Before Ad Break BEFORE_AD_BREAK 10 15" at bounding box center [388, 168] width 339 height 32
type input "40"
click at [484, 157] on td "40" at bounding box center [457, 168] width 81 height 32
click at [297, 200] on body "menu Search By Channels Search ID, Title, Description, Keywords, or Category Se…" at bounding box center [388, 179] width 777 height 358
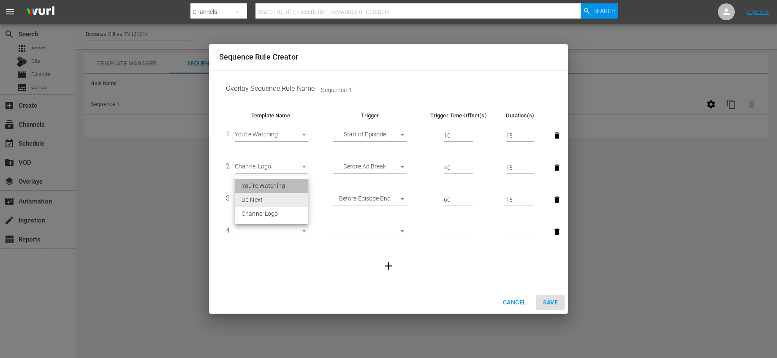
click at [287, 184] on li "You're Watching" at bounding box center [271, 186] width 73 height 14
type input "30344"
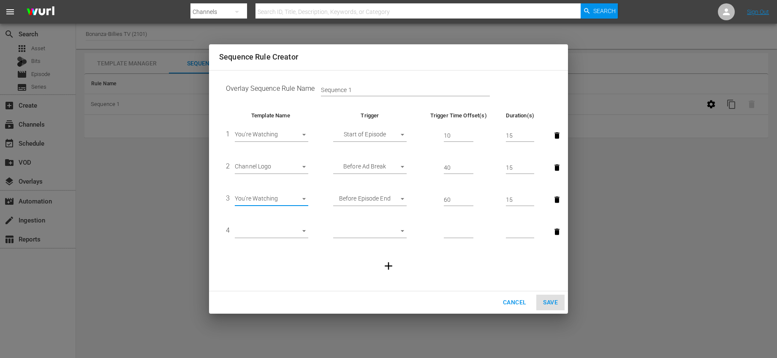
click at [401, 196] on body "menu Search By Channels Search ID, Title, Description, Keywords, or Category Se…" at bounding box center [388, 179] width 777 height 358
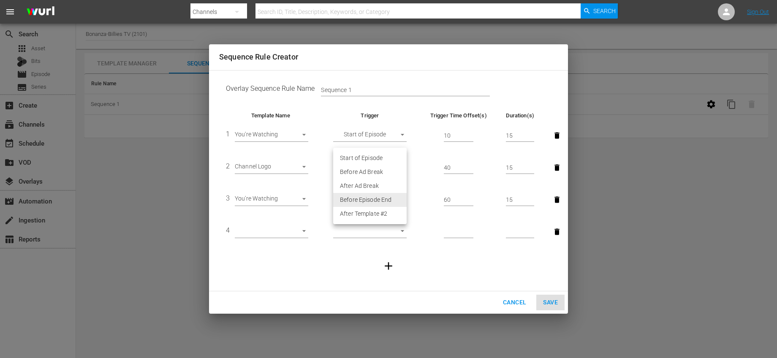
click at [382, 182] on li "After Ad Break" at bounding box center [369, 186] width 73 height 14
type input "AFTER_AD_BREAK"
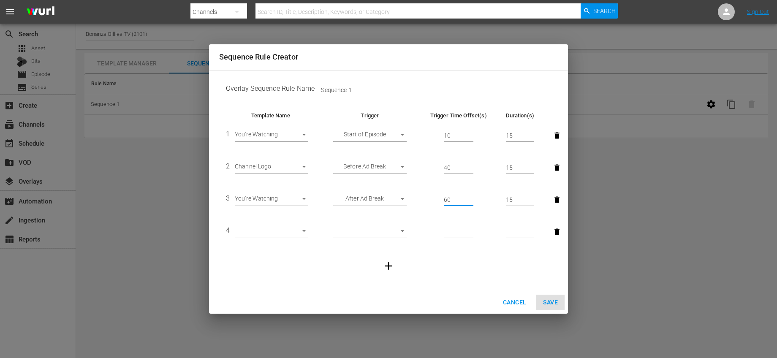
drag, startPoint x: 462, startPoint y: 200, endPoint x: 426, endPoint y: 194, distance: 35.9
click at [426, 194] on td "60" at bounding box center [457, 200] width 81 height 32
type input "30"
click at [470, 186] on td "30" at bounding box center [457, 200] width 81 height 32
click at [298, 230] on body "menu Search By Channels Search ID, Title, Description, Keywords, or Category Se…" at bounding box center [388, 179] width 777 height 358
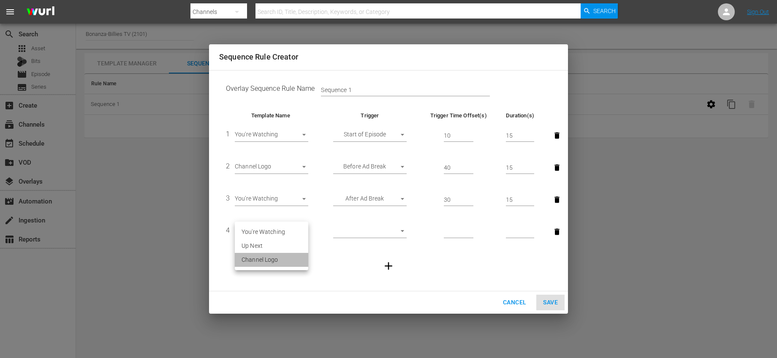
click at [287, 263] on li "Channel Logo" at bounding box center [271, 260] width 73 height 14
type input "30347"
click at [396, 233] on body "menu Search By Channels Search ID, Title, Description, Keywords, or Category Se…" at bounding box center [388, 179] width 777 height 358
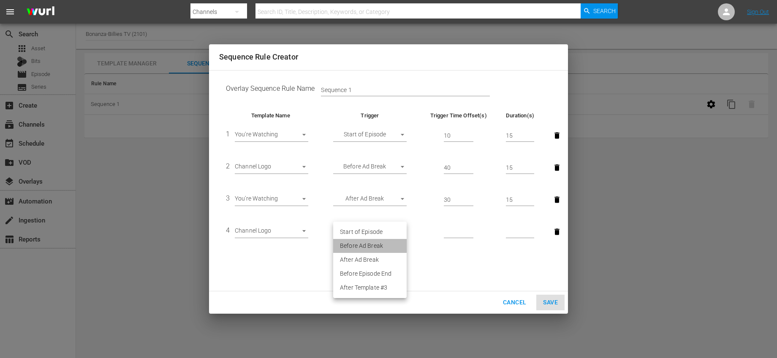
click at [378, 245] on li "Before Ad Break" at bounding box center [369, 246] width 73 height 14
type input "BEFORE_AD_BREAK"
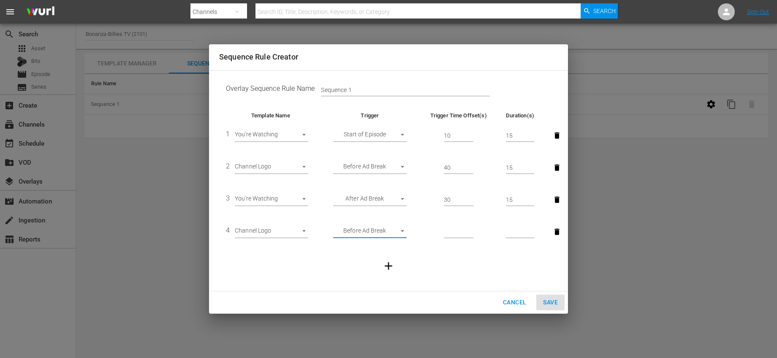
click at [451, 228] on input "number" at bounding box center [459, 232] width 30 height 13
type input "60"
click at [515, 233] on input "number" at bounding box center [520, 232] width 28 height 13
type input "15"
drag, startPoint x: 494, startPoint y: 263, endPoint x: 474, endPoint y: 257, distance: 21.0
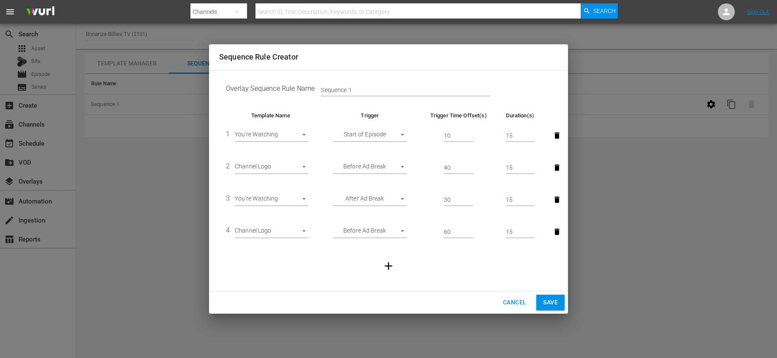
click at [494, 263] on td at bounding box center [388, 266] width 339 height 36
click at [384, 264] on icon "button" at bounding box center [388, 266] width 13 height 13
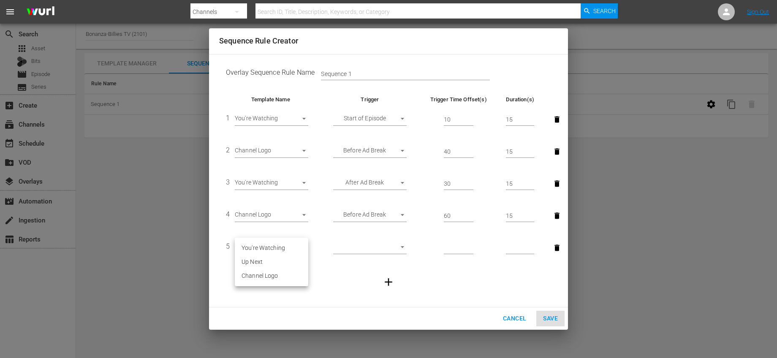
click at [303, 249] on body "menu Search By Channels Search ID, Title, Description, Keywords, or Category Se…" at bounding box center [388, 179] width 777 height 358
click at [282, 249] on li "You're Watching" at bounding box center [271, 248] width 73 height 14
type input "30344"
click at [390, 246] on body "menu Search By Channels Search ID, Title, Description, Keywords, or Category Se…" at bounding box center [388, 179] width 777 height 358
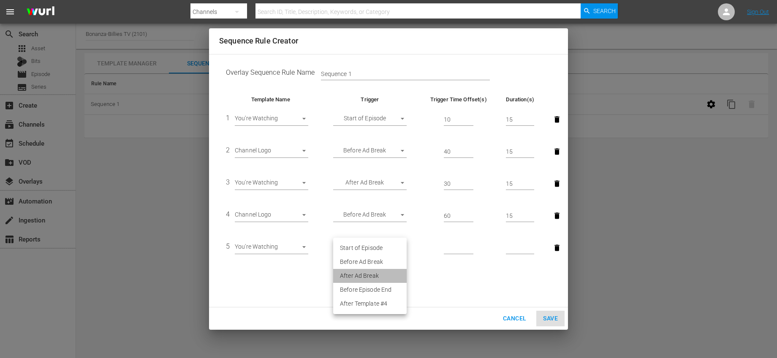
click at [359, 274] on li "After Ad Break" at bounding box center [369, 276] width 73 height 14
type input "AFTER_AD_BREAK"
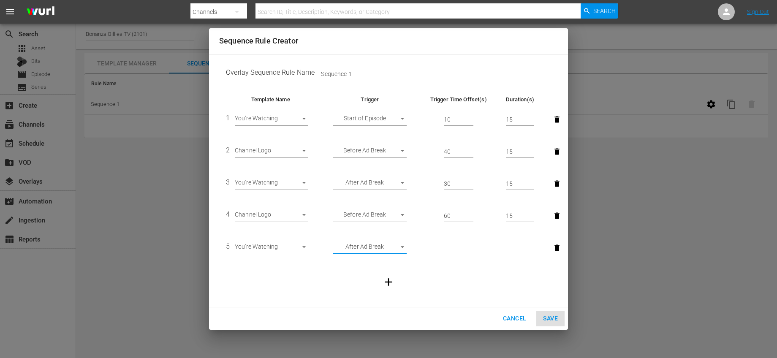
click at [458, 247] on input "number" at bounding box center [459, 248] width 30 height 13
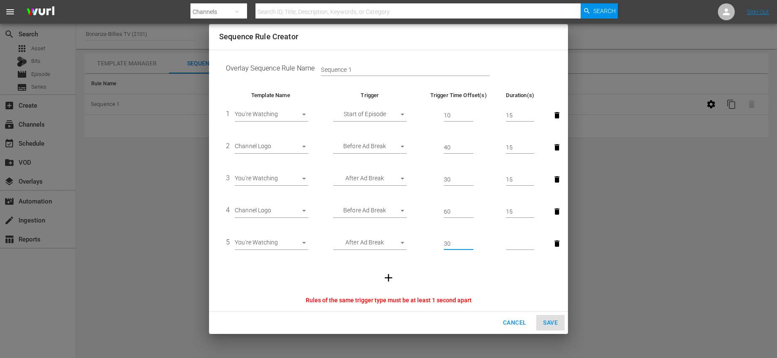
type input "30"
click at [509, 245] on input "number" at bounding box center [520, 244] width 28 height 13
type input "15"
click at [484, 255] on td "30" at bounding box center [457, 244] width 81 height 32
drag, startPoint x: 466, startPoint y: 245, endPoint x: 449, endPoint y: 241, distance: 18.3
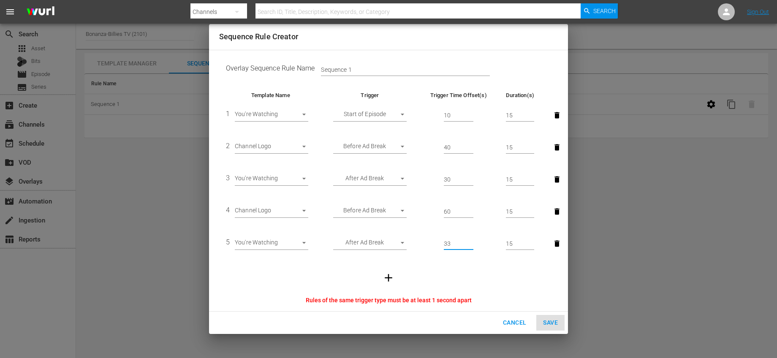
click at [449, 241] on input "33" at bounding box center [459, 244] width 30 height 13
click at [469, 242] on input "34" at bounding box center [459, 244] width 30 height 13
click at [469, 242] on input "35" at bounding box center [459, 244] width 30 height 13
click at [469, 242] on input "36" at bounding box center [459, 244] width 30 height 13
drag, startPoint x: 462, startPoint y: 242, endPoint x: 412, endPoint y: 233, distance: 50.3
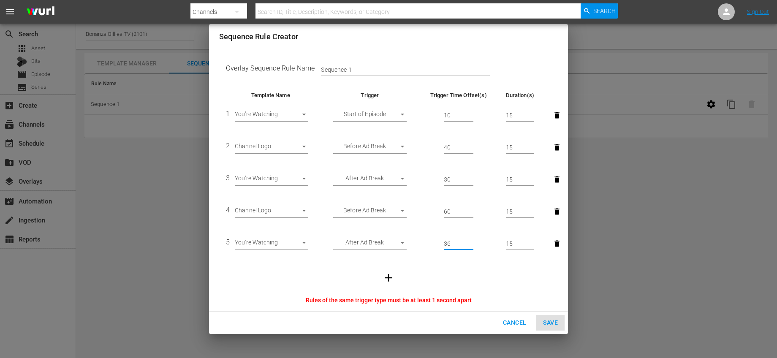
click at [412, 233] on tr "5 You're Watching 30344 After Ad Break AFTER_AD_BREAK 36 15" at bounding box center [388, 244] width 339 height 32
drag, startPoint x: 456, startPoint y: 244, endPoint x: 434, endPoint y: 244, distance: 22.4
click at [434, 244] on td "40" at bounding box center [457, 244] width 81 height 32
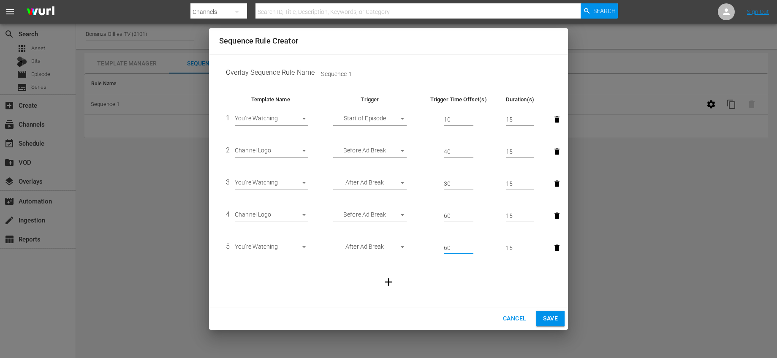
type input "60"
click at [463, 270] on td at bounding box center [388, 282] width 339 height 36
click at [387, 279] on icon "button" at bounding box center [388, 282] width 13 height 13
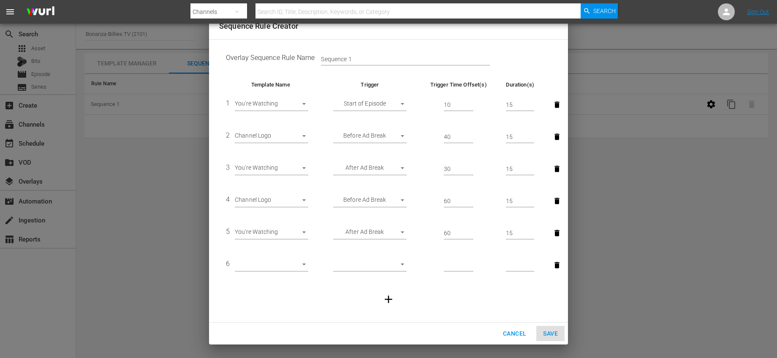
click at [308, 262] on td "6 ​" at bounding box center [270, 265] width 103 height 32
click at [302, 265] on body "menu Search By Channels Search ID, Title, Description, Keywords, or Category Se…" at bounding box center [388, 179] width 777 height 358
click at [277, 274] on li "Up Next" at bounding box center [271, 279] width 73 height 14
type input "30345"
click at [396, 264] on body "menu Search By Channels Search ID, Title, Description, Keywords, or Category Se…" at bounding box center [388, 179] width 777 height 358
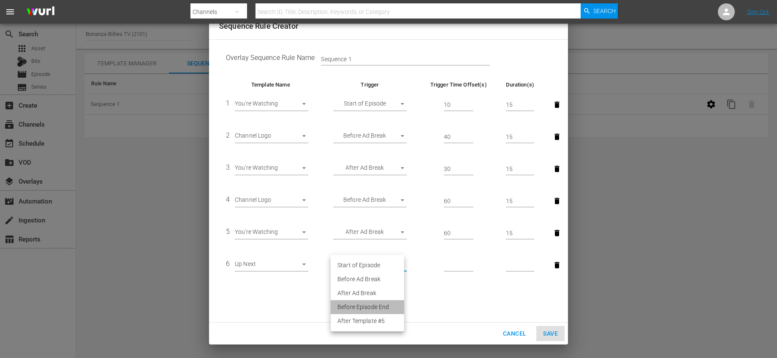
click at [380, 305] on li "Before Episode End" at bounding box center [366, 307] width 73 height 14
type input "END_OF_EPISODE"
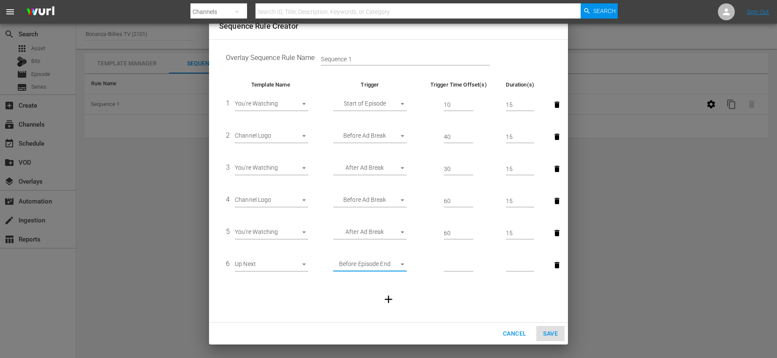
click at [452, 262] on input "number" at bounding box center [459, 265] width 30 height 13
type input "60"
click at [517, 266] on input "number" at bounding box center [520, 265] width 28 height 13
type input "15"
click at [484, 294] on td at bounding box center [388, 299] width 339 height 36
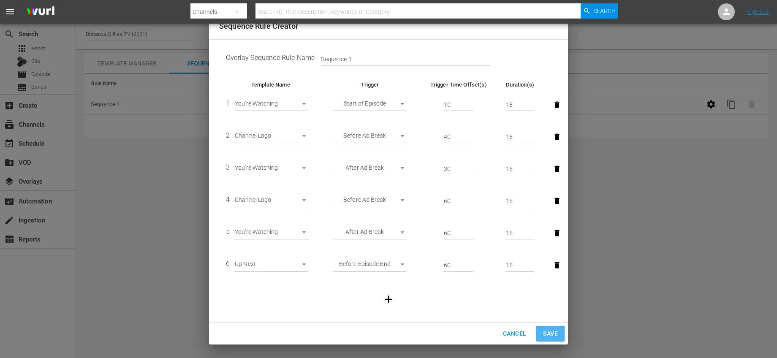
click at [548, 333] on span "Save" at bounding box center [550, 333] width 15 height 11
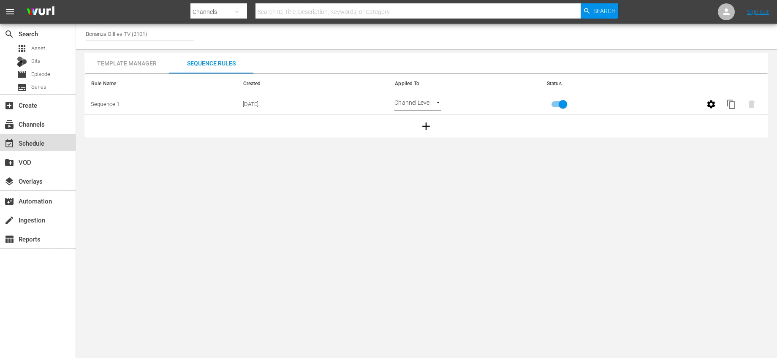
click at [46, 146] on div "event_available Schedule" at bounding box center [38, 142] width 76 height 17
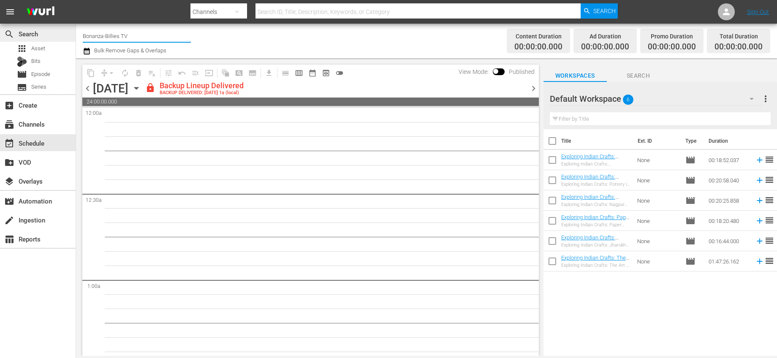
drag, startPoint x: 133, startPoint y: 34, endPoint x: 60, endPoint y: 33, distance: 73.4
click at [76, 0] on div "search Search apps Asset Bits movie Episode subtitles Series add_box Create sub…" at bounding box center [426, 0] width 701 height 0
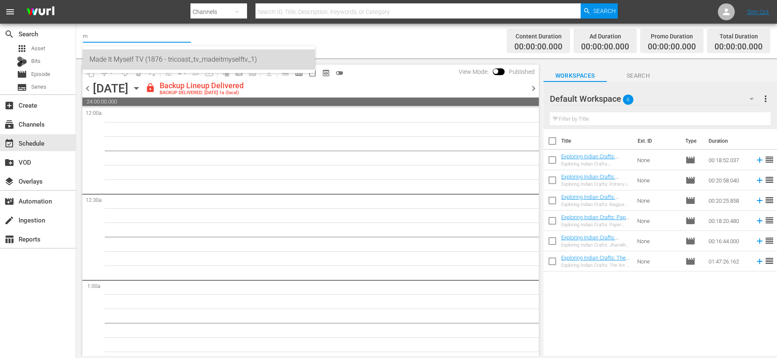
click at [114, 51] on div "Made It Myself TV (1876 - tricoast_tv_madeitmyselftv_1)" at bounding box center [198, 59] width 219 height 20
type input "Made It Myself TV (1876 - tricoast_tv_madeitmyselftv_1)"
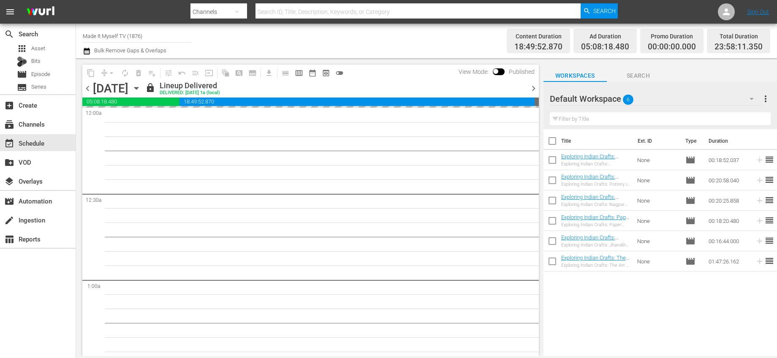
click at [141, 89] on icon "button" at bounding box center [136, 88] width 9 height 9
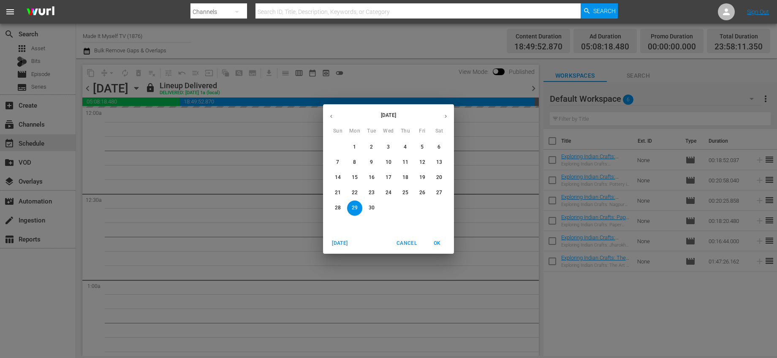
click at [447, 117] on icon "button" at bounding box center [445, 116] width 6 height 6
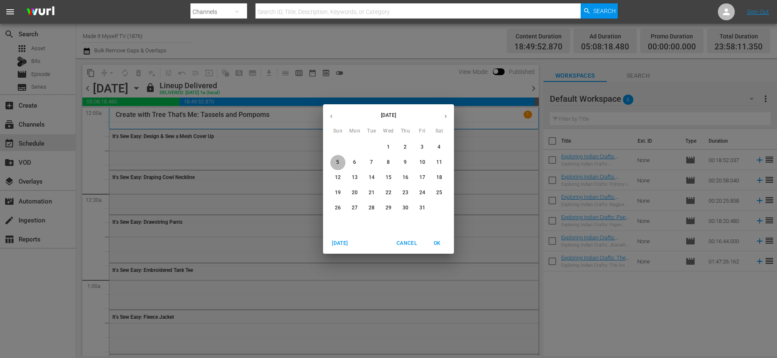
click at [336, 162] on p "5" at bounding box center [337, 162] width 3 height 7
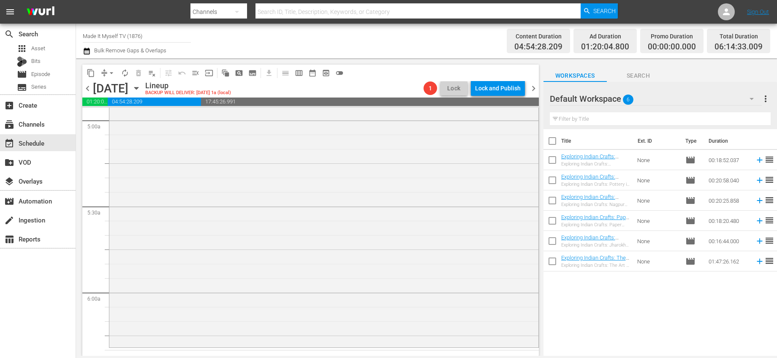
scroll to position [1029, 0]
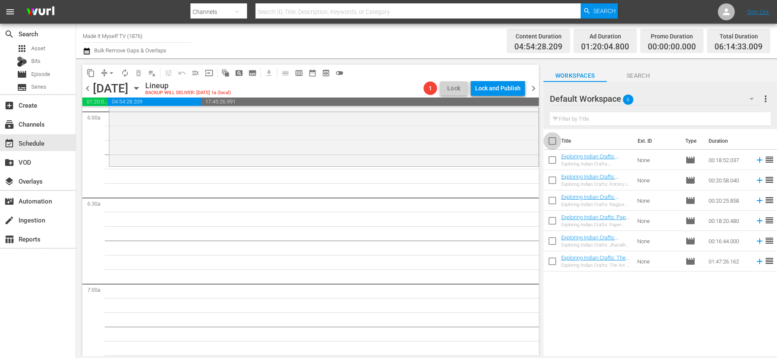
click at [553, 140] on input "checkbox" at bounding box center [552, 143] width 18 height 18
checkbox input "true"
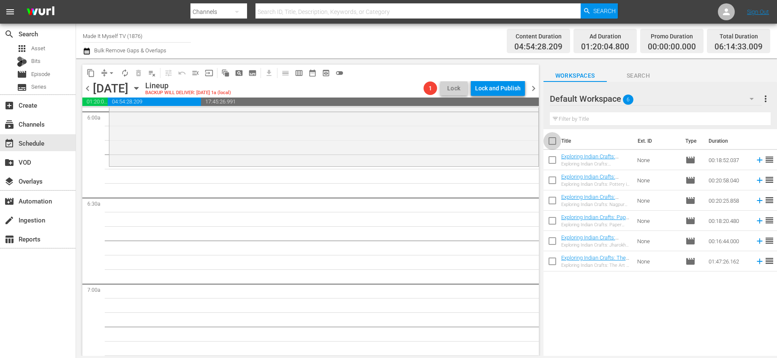
checkbox input "true"
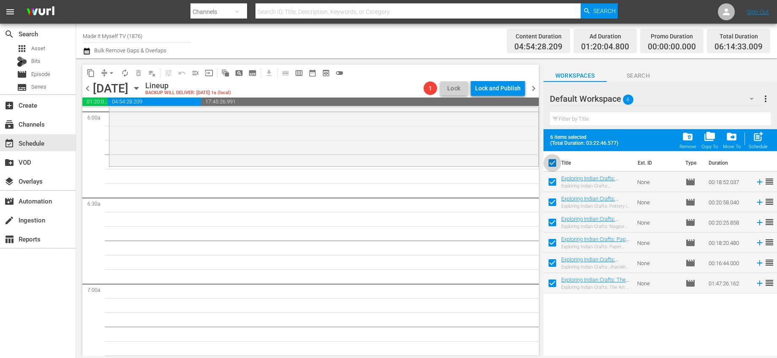
click at [553, 163] on input "checkbox" at bounding box center [552, 165] width 18 height 18
checkbox input "false"
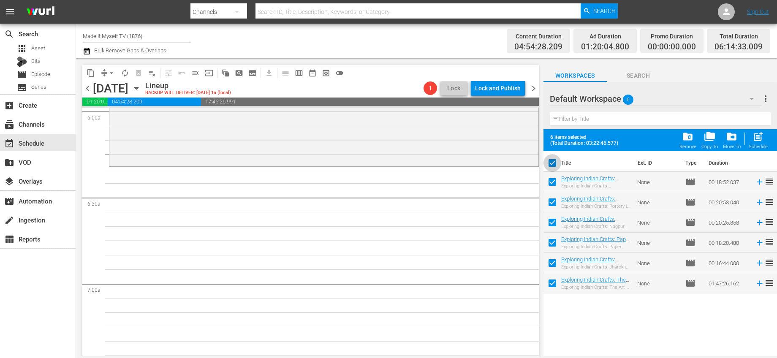
checkbox input "false"
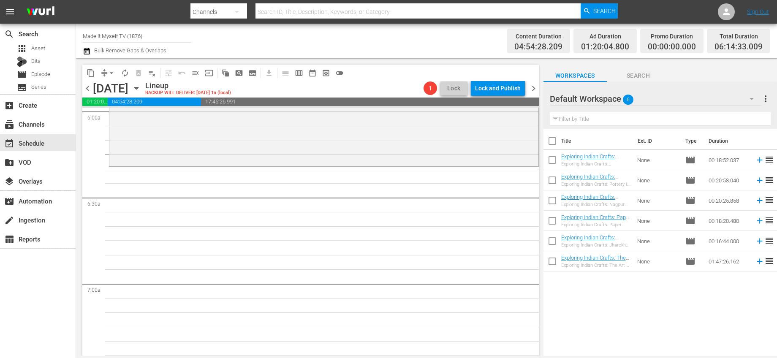
click at [551, 243] on input "checkbox" at bounding box center [552, 243] width 18 height 18
checkbox input "true"
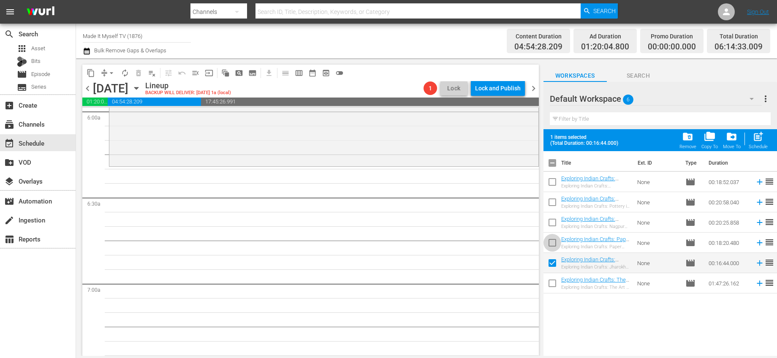
click at [553, 238] on input "checkbox" at bounding box center [552, 245] width 18 height 18
click at [683, 136] on span "folder_delete" at bounding box center [687, 136] width 11 height 11
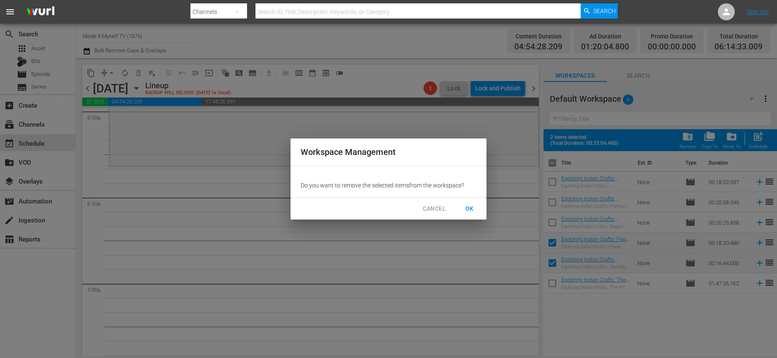
click at [469, 206] on span "OK" at bounding box center [470, 208] width 14 height 11
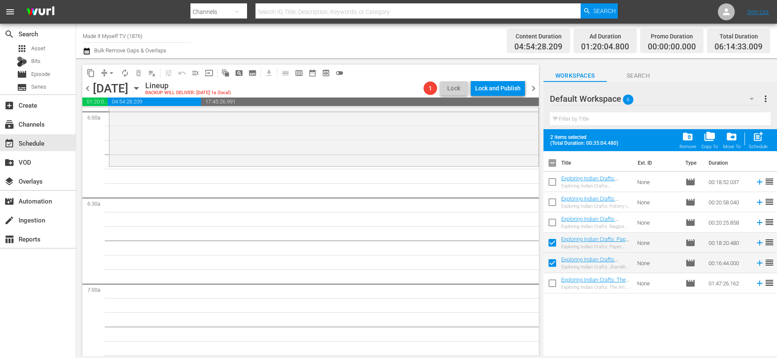
checkbox input "false"
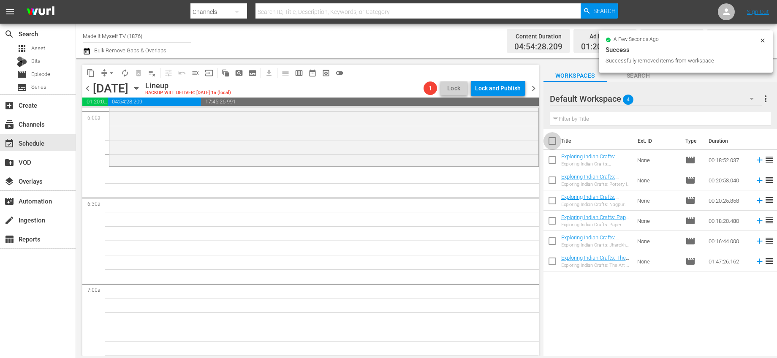
click at [558, 141] on input "checkbox" at bounding box center [552, 143] width 18 height 18
checkbox input "true"
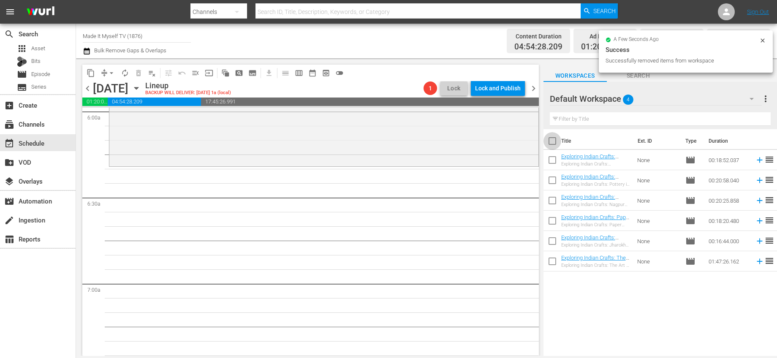
checkbox input "true"
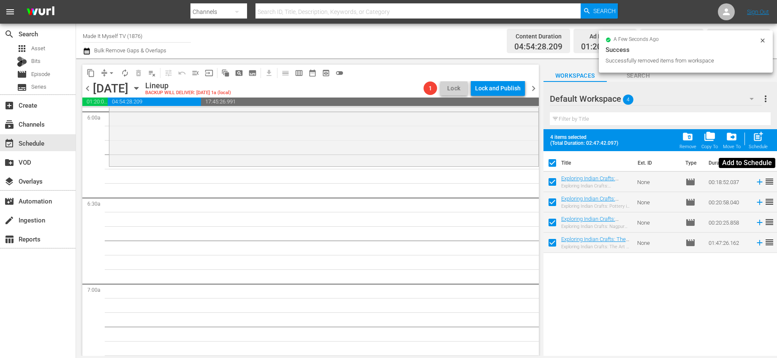
click at [753, 141] on span "post_add" at bounding box center [757, 136] width 11 height 11
checkbox input "false"
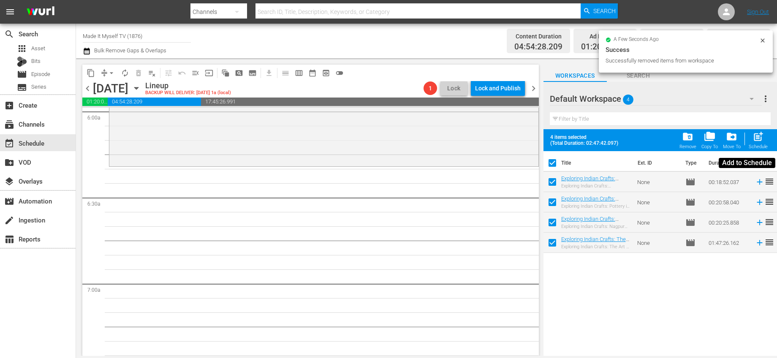
checkbox input "false"
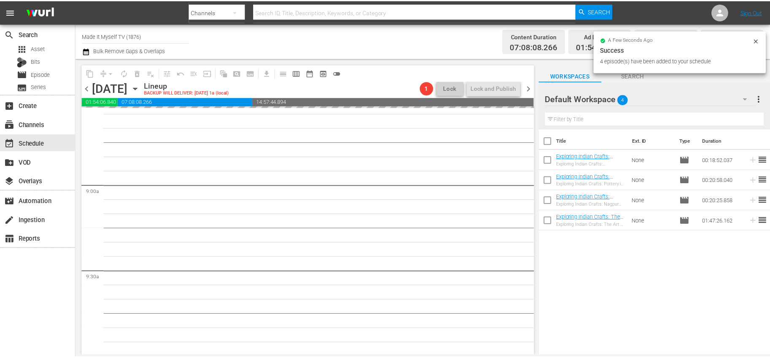
scroll to position [1458, 0]
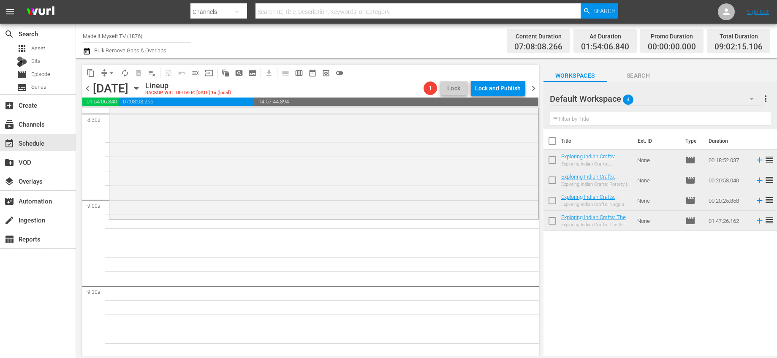
click at [553, 142] on input "checkbox" at bounding box center [552, 143] width 18 height 18
checkbox input "true"
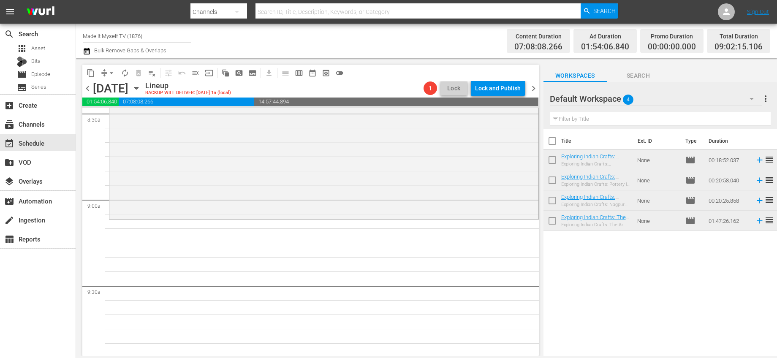
checkbox input "true"
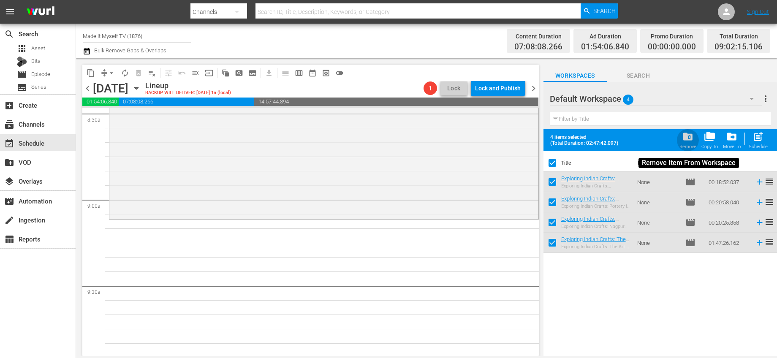
click at [692, 137] on span "folder_delete" at bounding box center [687, 136] width 11 height 11
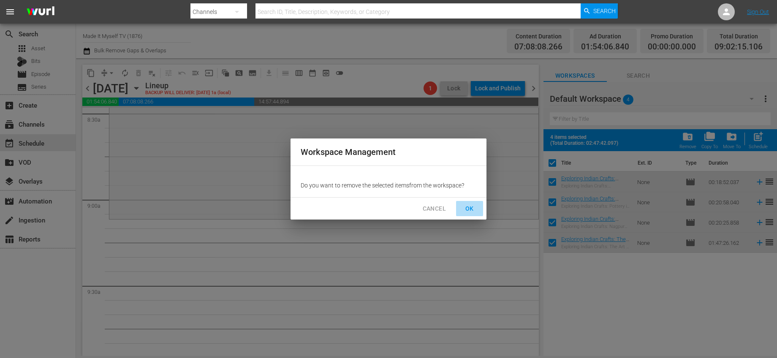
click at [474, 211] on span "OK" at bounding box center [470, 208] width 14 height 11
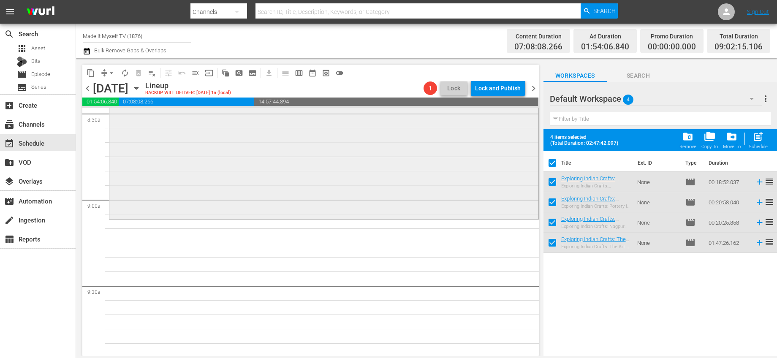
checkbox input "false"
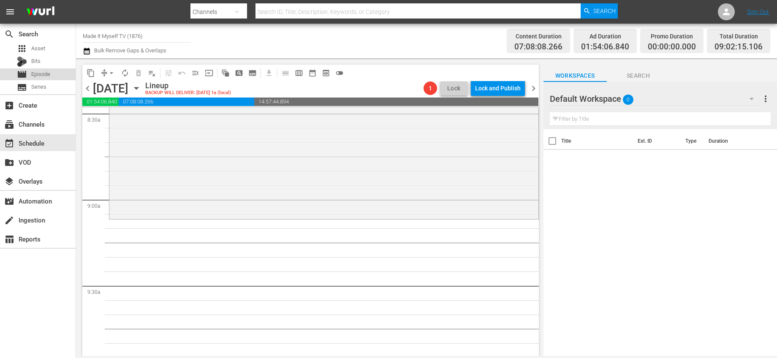
click at [38, 68] on div "movie Episode" at bounding box center [33, 74] width 33 height 12
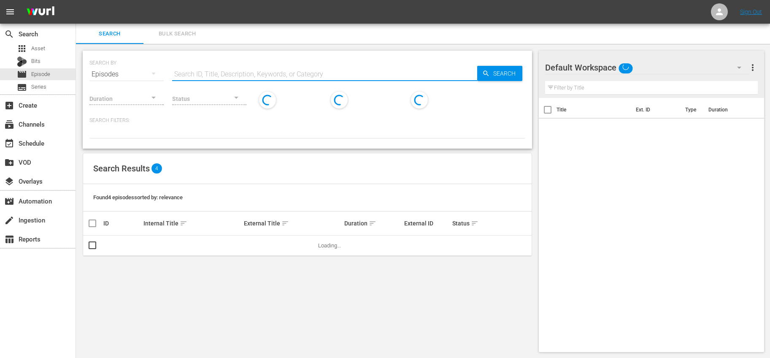
click at [207, 76] on input "text" at bounding box center [324, 74] width 305 height 20
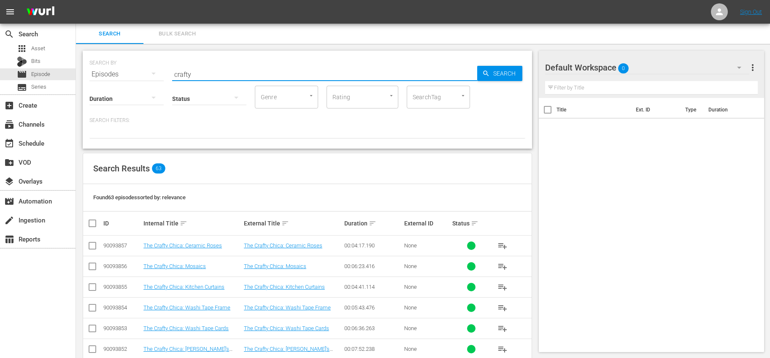
click at [310, 65] on input "crafty" at bounding box center [324, 74] width 305 height 20
click at [218, 77] on input "crafty" at bounding box center [324, 74] width 305 height 20
type input "crafty blog stalker"
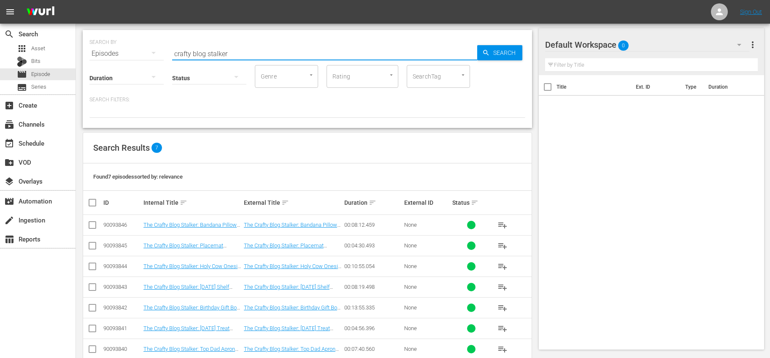
scroll to position [38, 0]
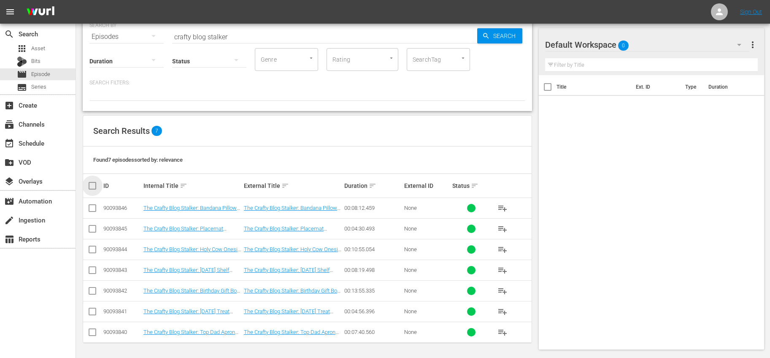
click at [94, 184] on input "checkbox" at bounding box center [95, 186] width 17 height 10
checkbox input "true"
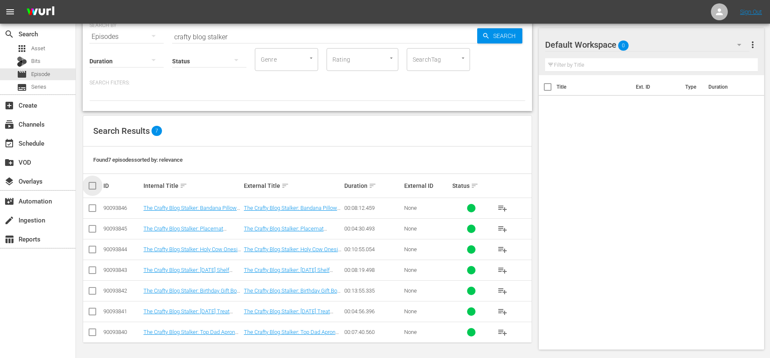
checkbox input "true"
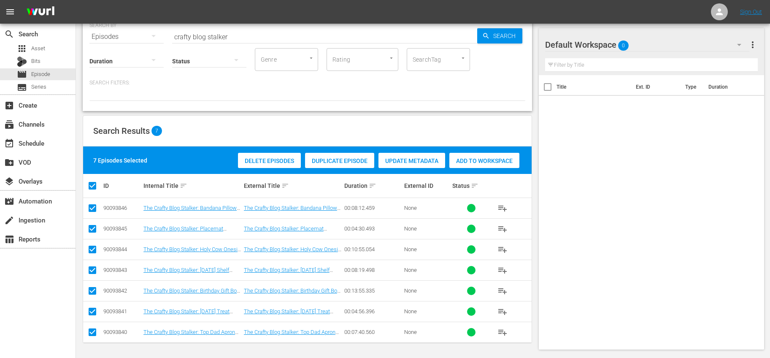
click at [477, 158] on span "Add to Workspace" at bounding box center [485, 160] width 70 height 7
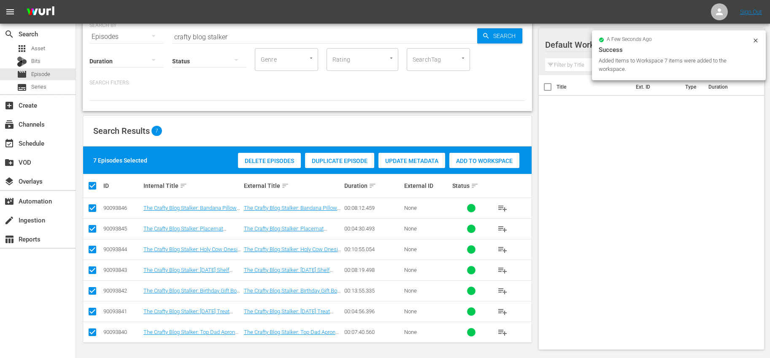
click at [92, 188] on input "checkbox" at bounding box center [95, 186] width 17 height 10
checkbox input "false"
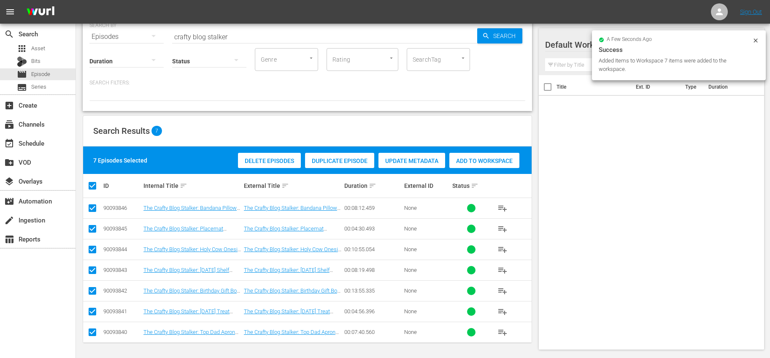
checkbox input "false"
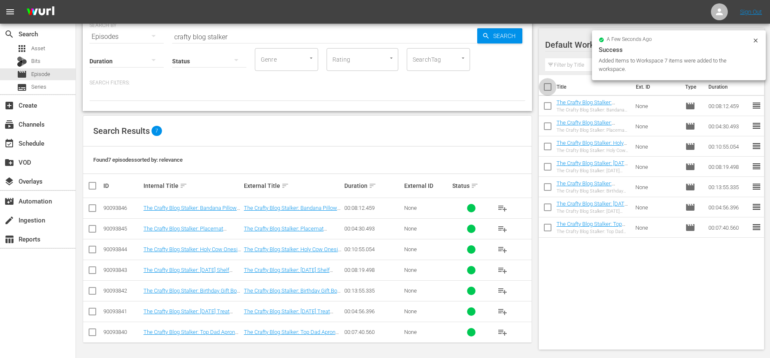
click at [545, 91] on input "checkbox" at bounding box center [548, 89] width 18 height 18
checkbox input "true"
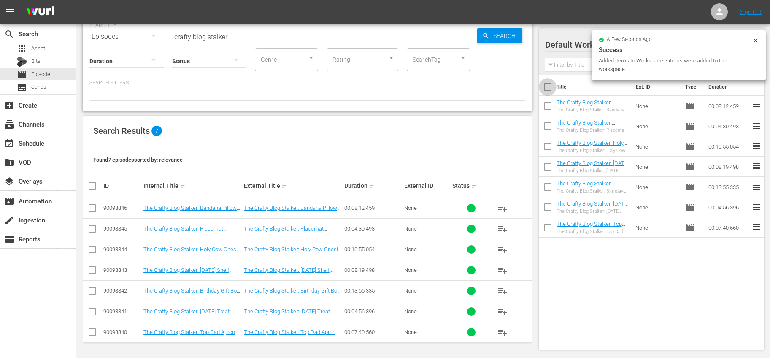
checkbox input "true"
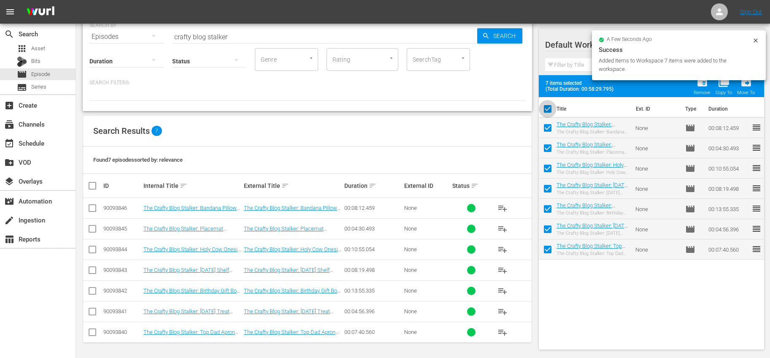
click at [545, 110] on input "checkbox" at bounding box center [548, 111] width 18 height 18
checkbox input "false"
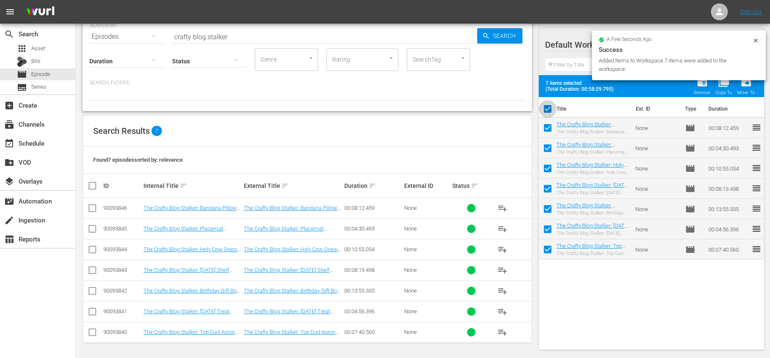
checkbox input "false"
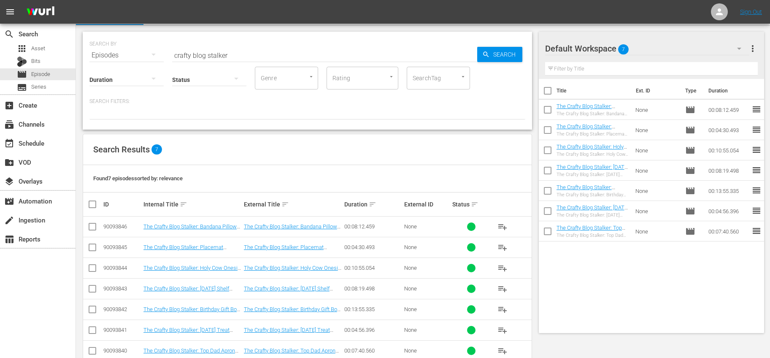
scroll to position [0, 0]
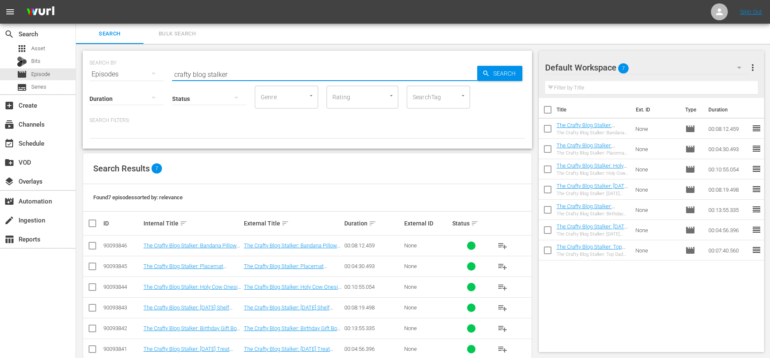
drag, startPoint x: 234, startPoint y: 71, endPoint x: 141, endPoint y: 100, distance: 97.7
click at [154, 75] on div "SEARCH BY Search By Episodes Search ID, Title, Description, Keywords, or Catego…" at bounding box center [307, 69] width 436 height 30
type input "amy makes that"
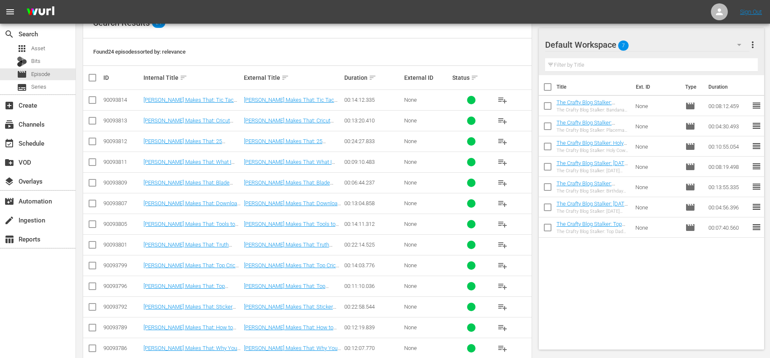
scroll to position [148, 0]
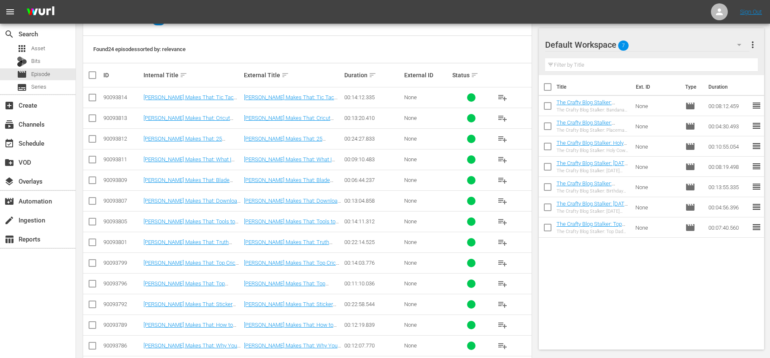
click at [502, 98] on span "playlist_add" at bounding box center [503, 97] width 10 height 10
click at [504, 114] on span "playlist_add" at bounding box center [503, 118] width 10 height 10
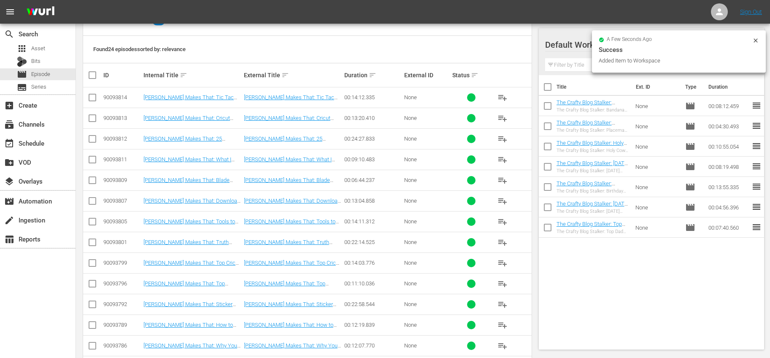
click at [501, 135] on span "playlist_add" at bounding box center [503, 139] width 10 height 10
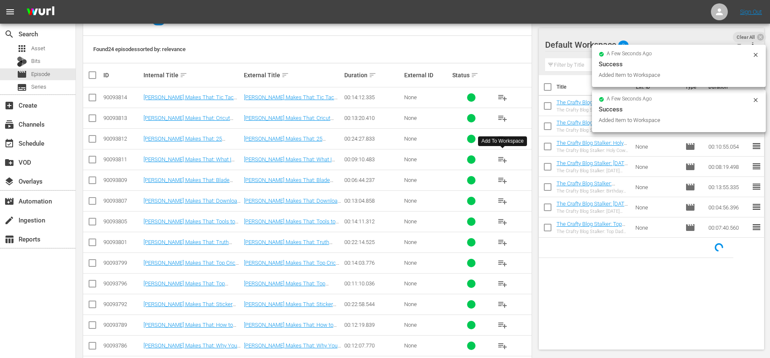
click at [499, 157] on span "playlist_add" at bounding box center [503, 159] width 10 height 10
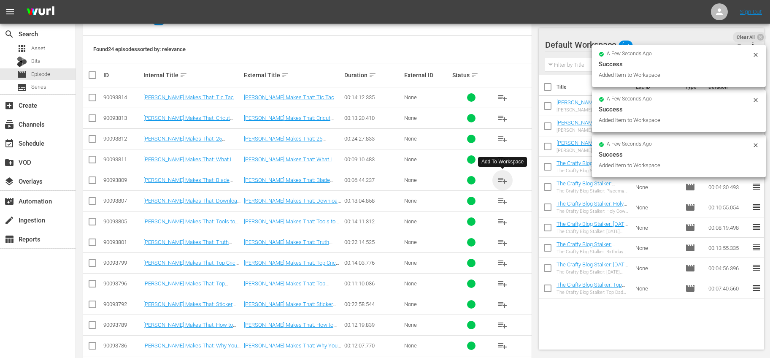
click at [500, 182] on span "playlist_add" at bounding box center [503, 180] width 10 height 10
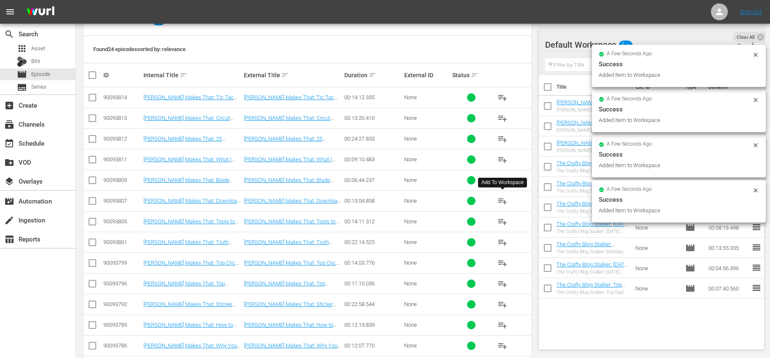
click at [501, 201] on span "playlist_add" at bounding box center [503, 201] width 10 height 10
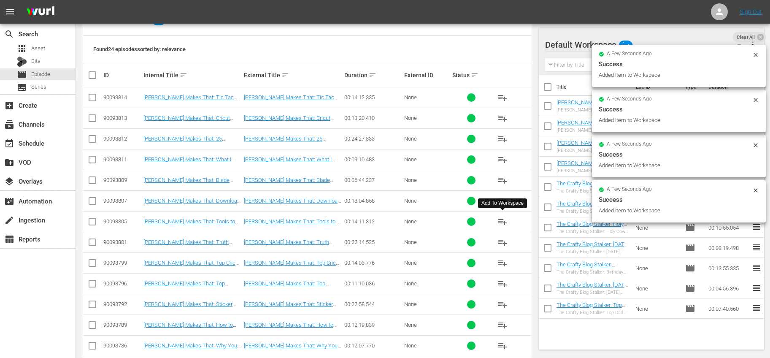
click at [505, 222] on span "playlist_add" at bounding box center [503, 222] width 10 height 10
click at [503, 241] on span "playlist_add" at bounding box center [503, 242] width 10 height 10
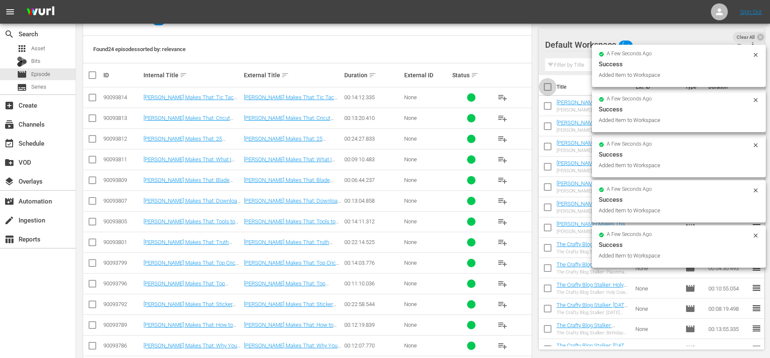
click at [550, 86] on input "checkbox" at bounding box center [548, 89] width 18 height 18
checkbox input "true"
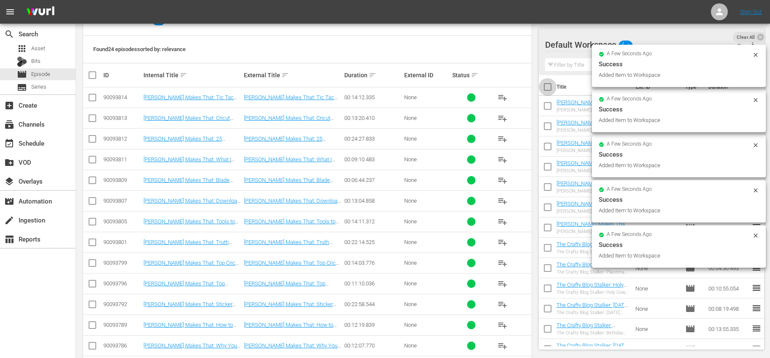
checkbox input "true"
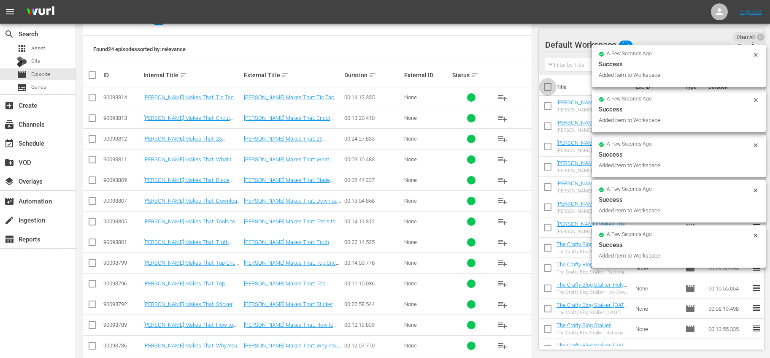
checkbox input "true"
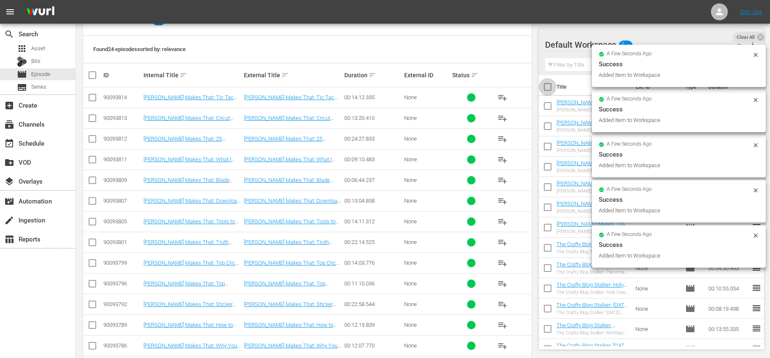
checkbox input "true"
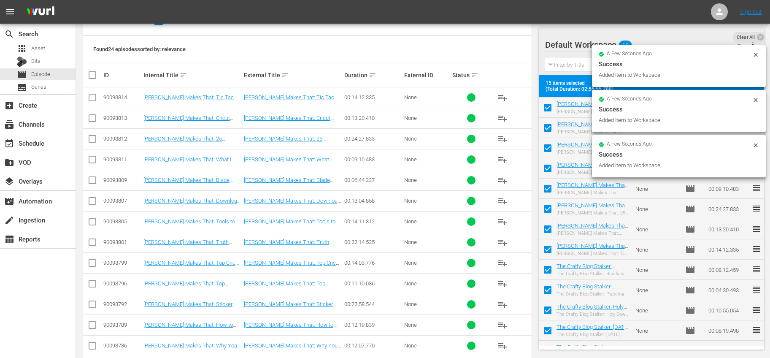
scroll to position [0, 0]
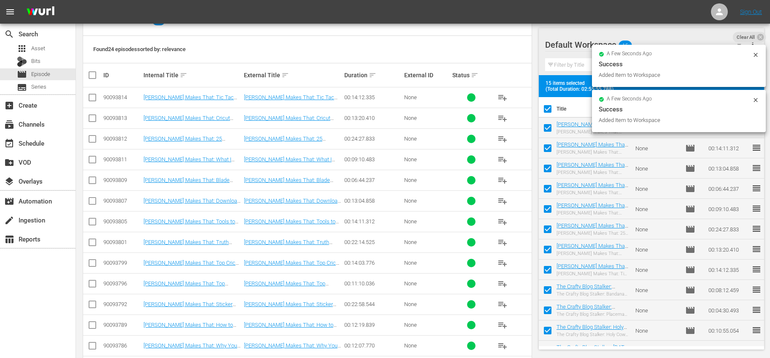
click at [547, 108] on input "checkbox" at bounding box center [548, 111] width 18 height 18
checkbox input "false"
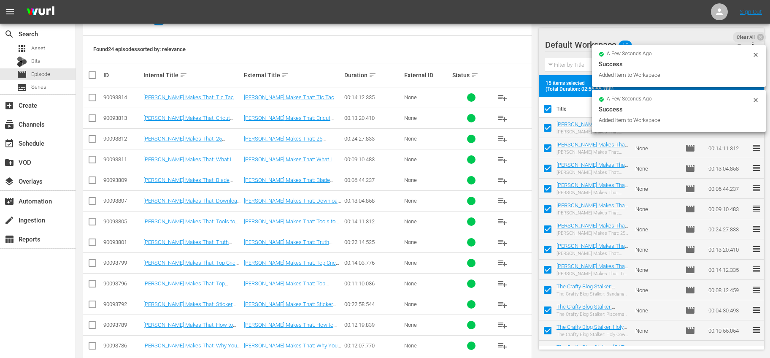
checkbox input "false"
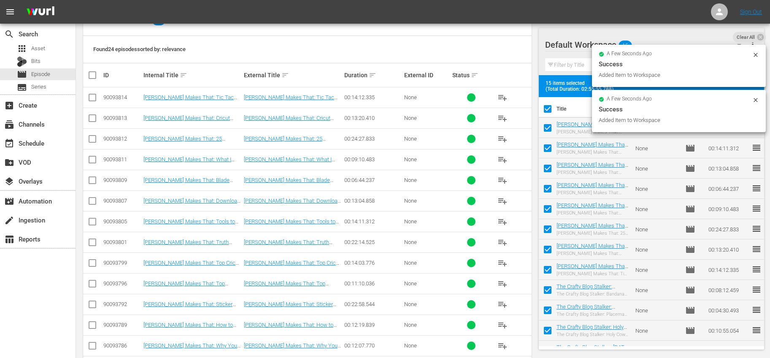
checkbox input "false"
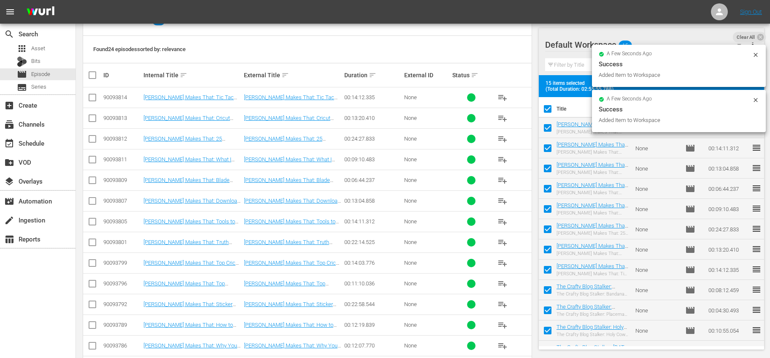
checkbox input "false"
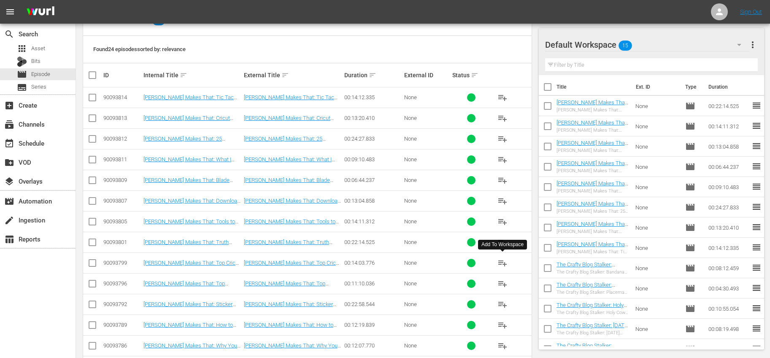
click at [505, 262] on span "playlist_add" at bounding box center [503, 263] width 10 height 10
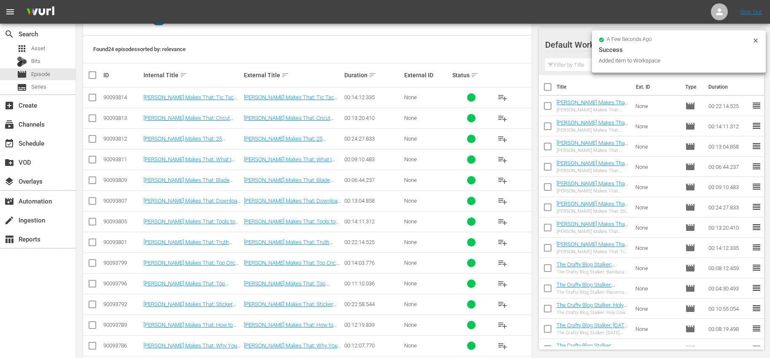
click at [549, 87] on input "checkbox" at bounding box center [548, 89] width 18 height 18
checkbox input "true"
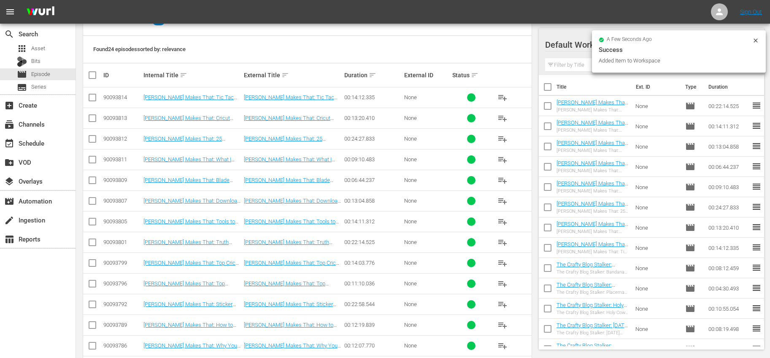
checkbox input "true"
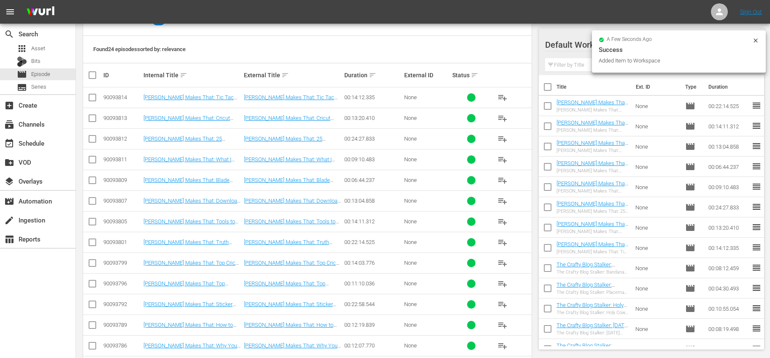
checkbox input "true"
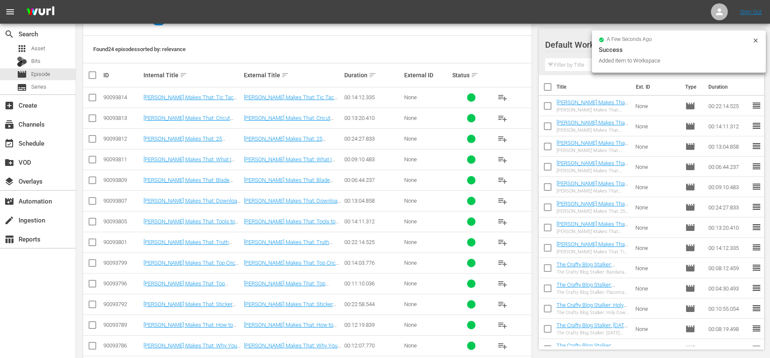
checkbox input "true"
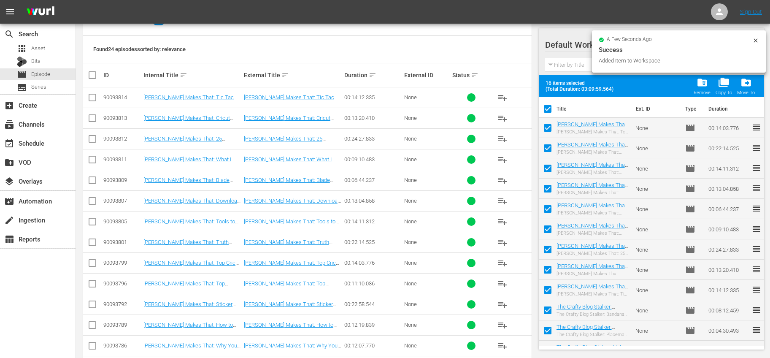
click at [547, 107] on input "checkbox" at bounding box center [548, 111] width 18 height 18
checkbox input "false"
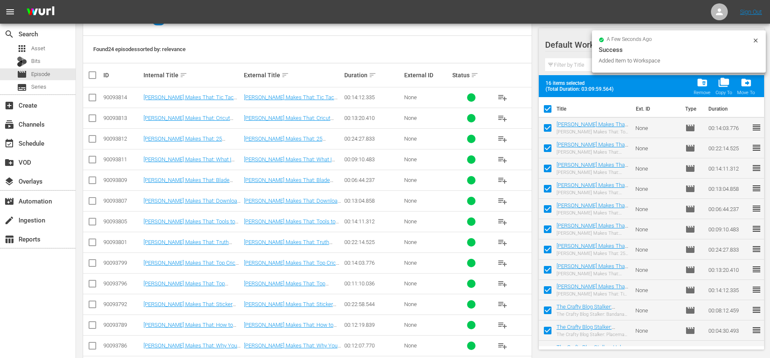
checkbox input "false"
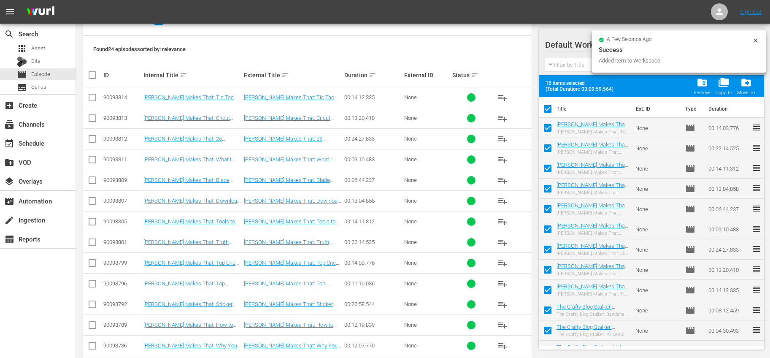
checkbox input "false"
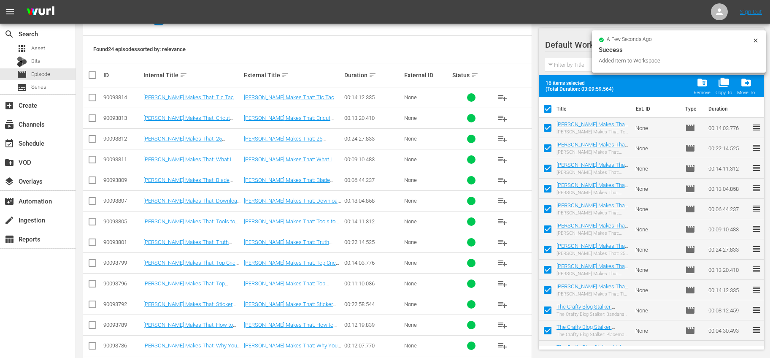
checkbox input "false"
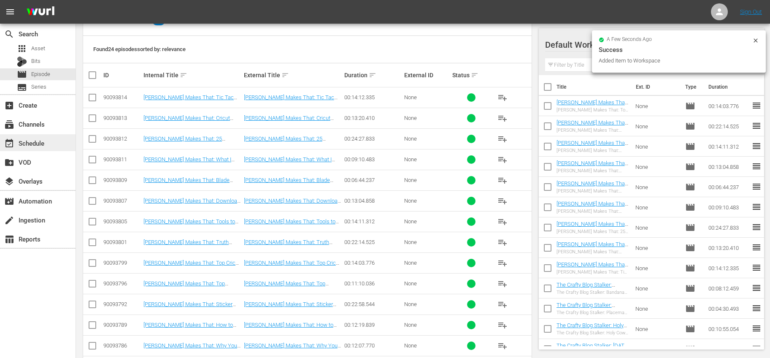
click at [55, 140] on div "event_available Schedule" at bounding box center [38, 142] width 76 height 17
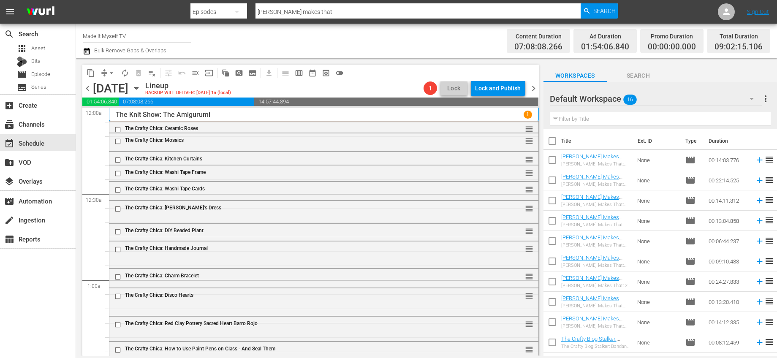
click at [552, 142] on input "checkbox" at bounding box center [552, 143] width 18 height 18
checkbox input "true"
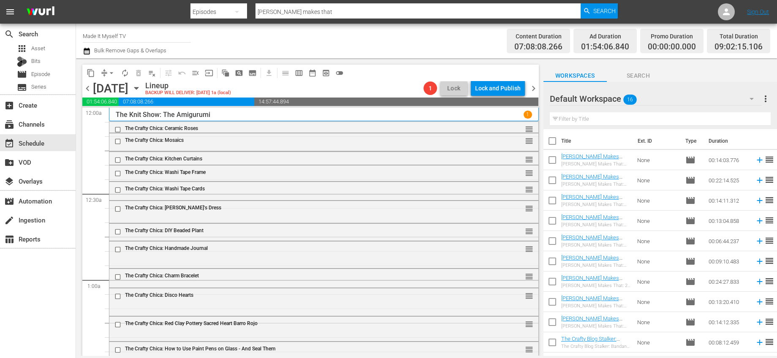
checkbox input "true"
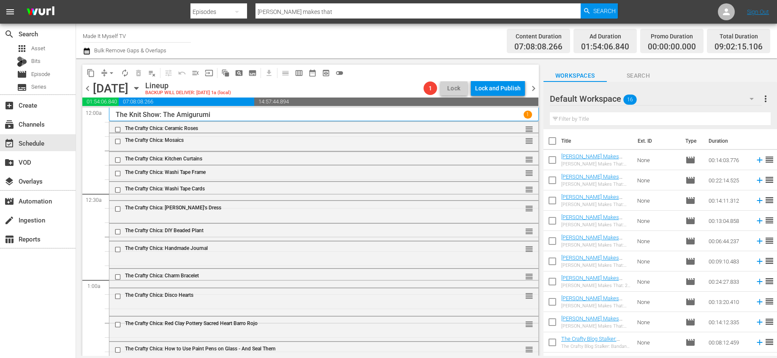
checkbox input "true"
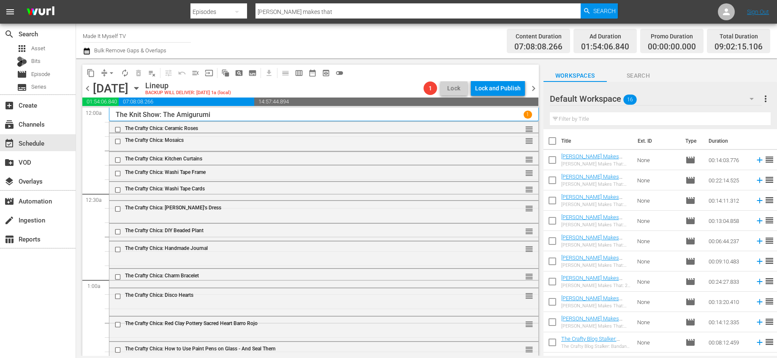
checkbox input "true"
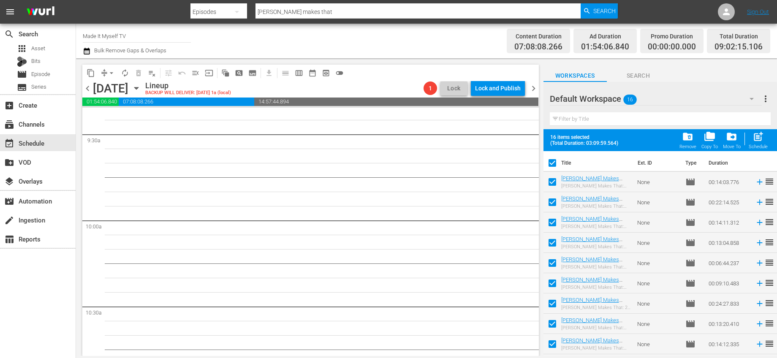
scroll to position [1544, 0]
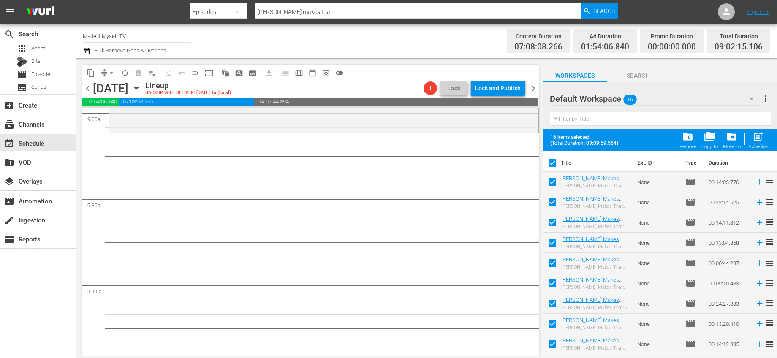
click at [752, 139] on span "post_add" at bounding box center [757, 136] width 11 height 11
checkbox input "false"
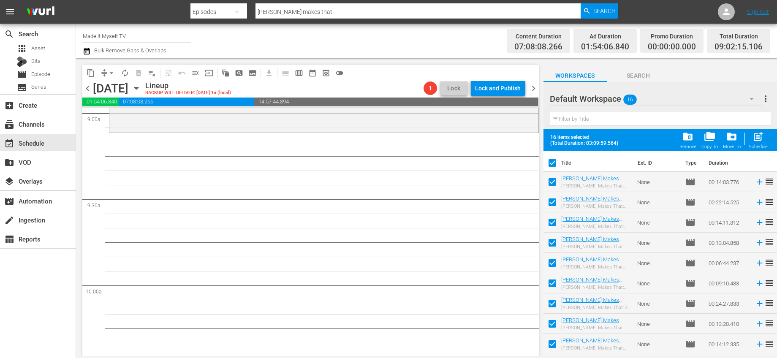
checkbox input "false"
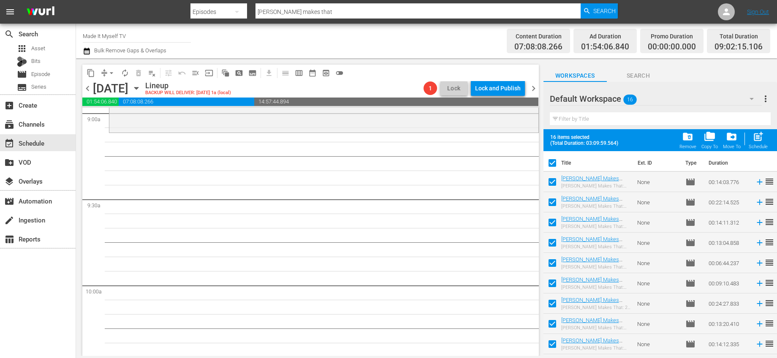
checkbox input "false"
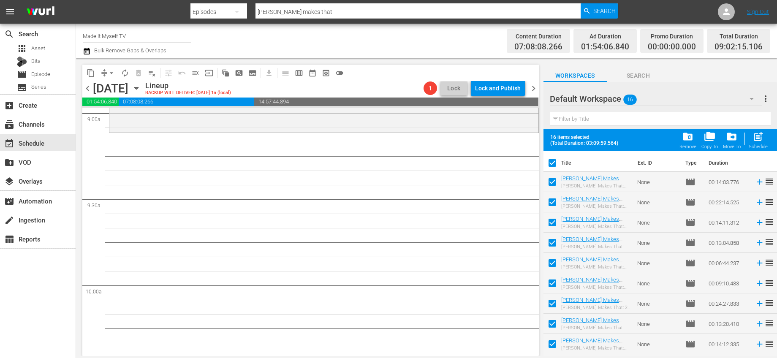
checkbox input "false"
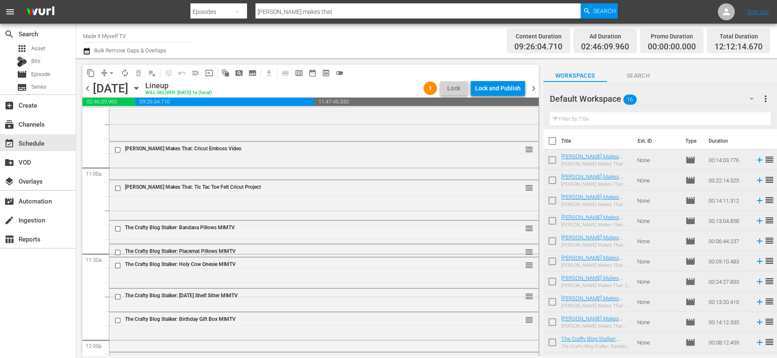
scroll to position [2014, 0]
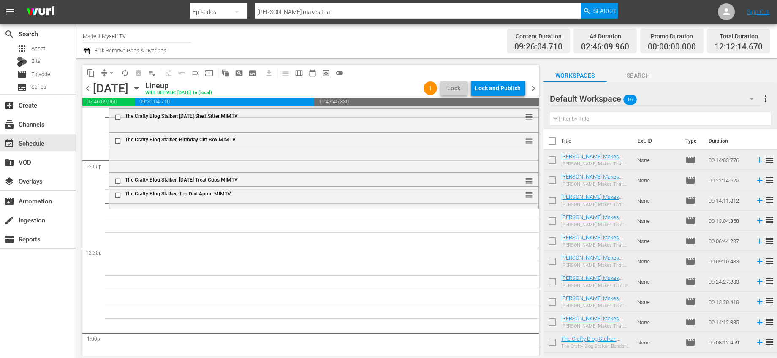
click at [548, 143] on input "checkbox" at bounding box center [552, 143] width 18 height 18
checkbox input "true"
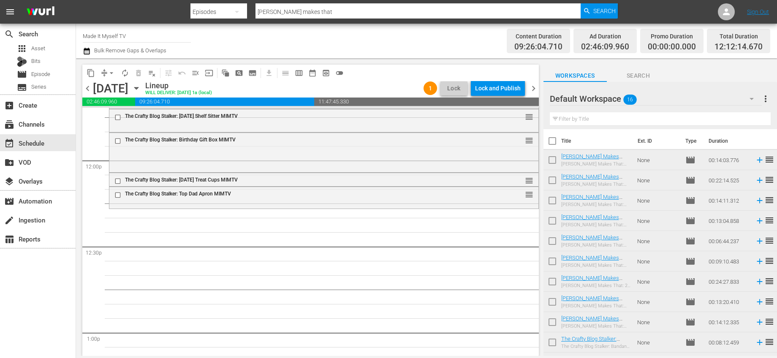
checkbox input "true"
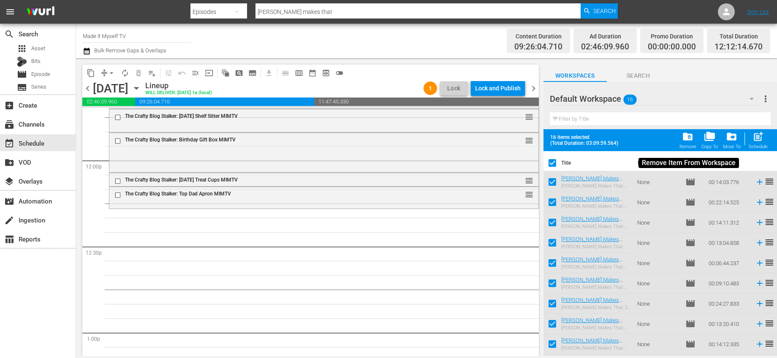
click at [688, 139] on span "folder_delete" at bounding box center [687, 136] width 11 height 11
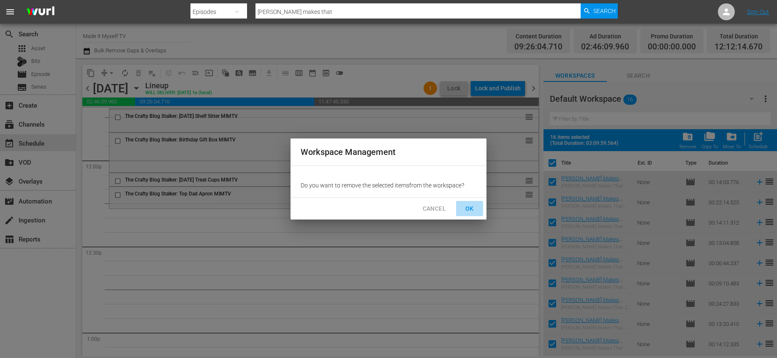
click at [477, 203] on button "OK" at bounding box center [469, 209] width 27 height 16
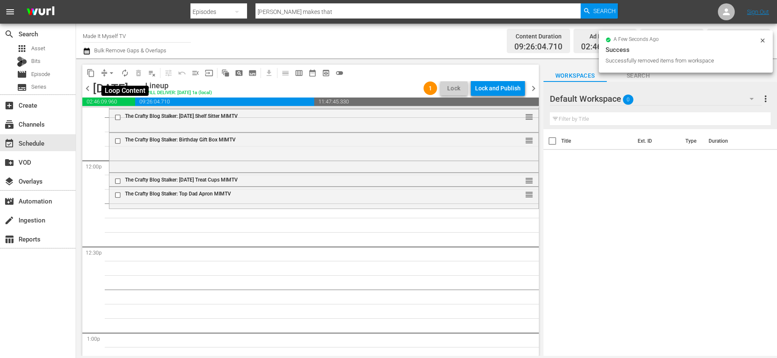
click at [129, 70] on span "autorenew_outlined" at bounding box center [125, 73] width 8 height 8
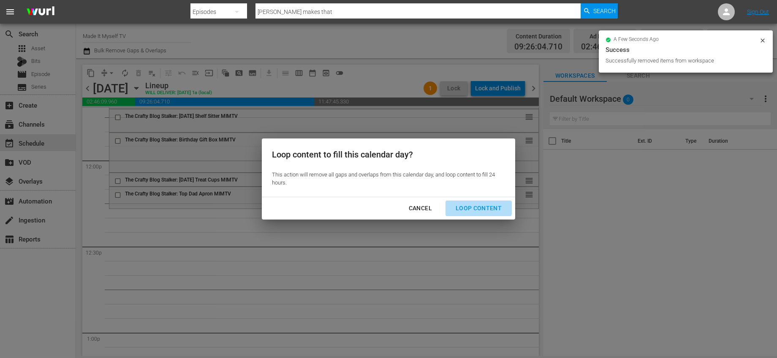
click at [473, 202] on button "Loop Content" at bounding box center [478, 208] width 66 height 16
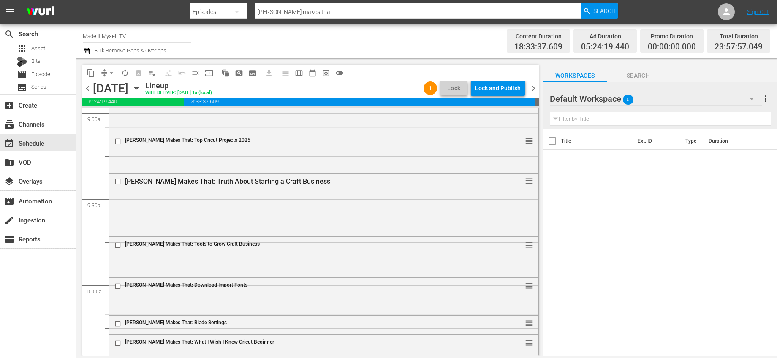
scroll to position [0, 0]
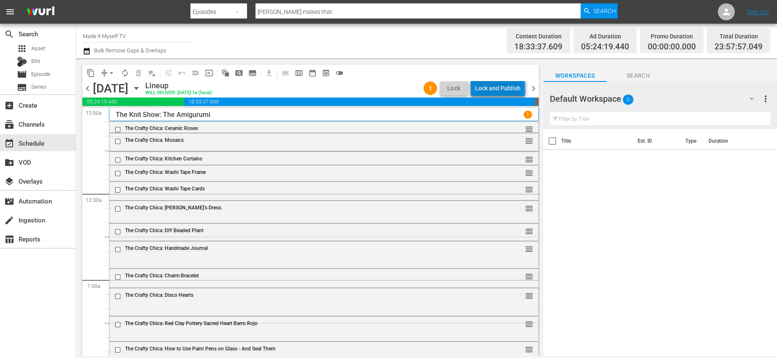
click at [500, 85] on div "Lock and Publish" at bounding box center [498, 88] width 46 height 15
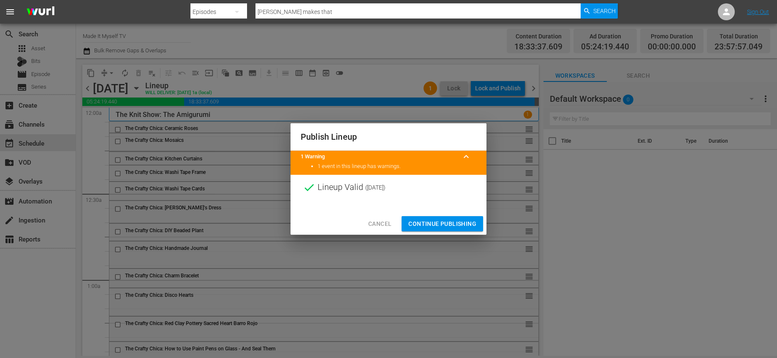
click at [424, 221] on span "Continue Publishing" at bounding box center [442, 224] width 68 height 11
